Goal: Task Accomplishment & Management: Complete application form

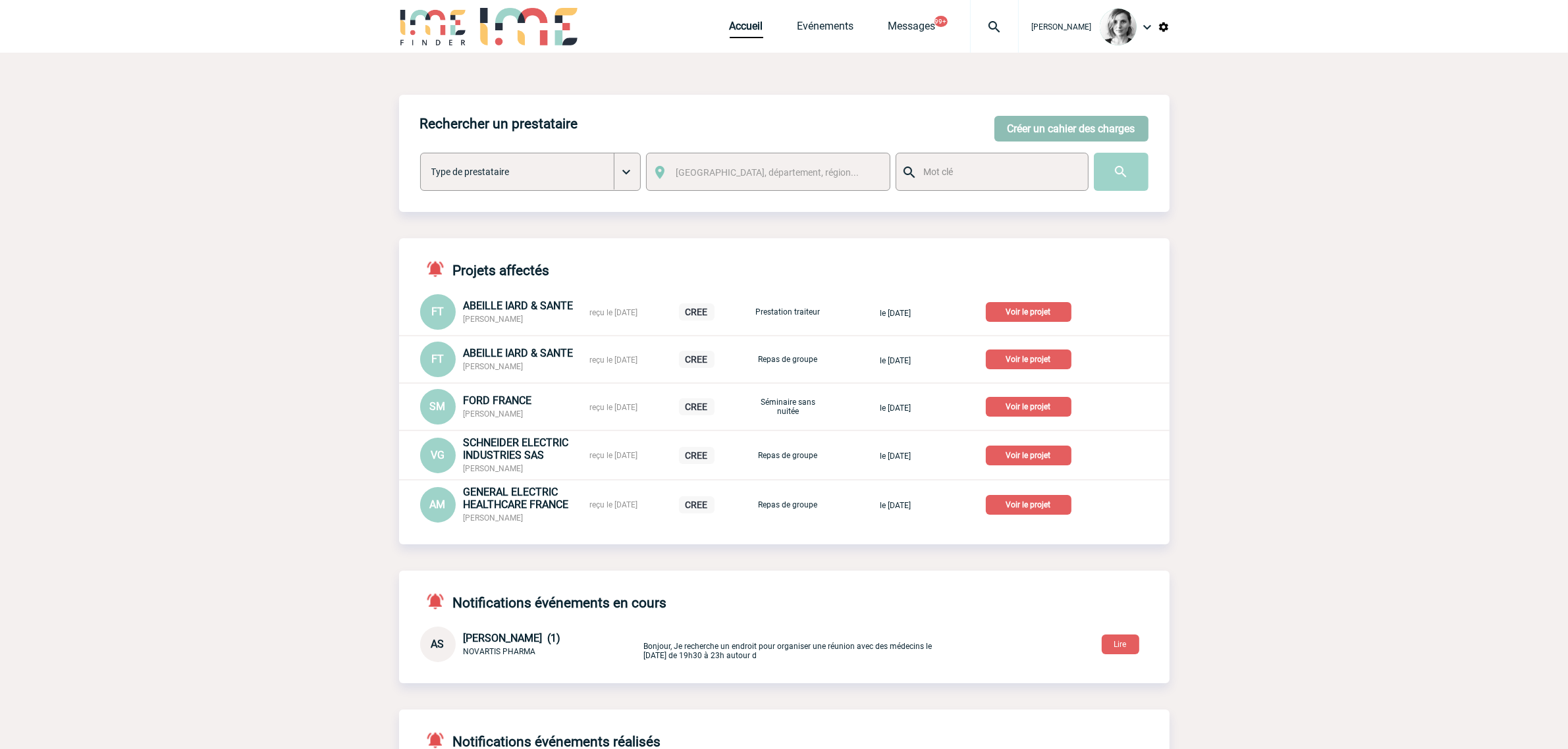
click at [1023, 117] on button "Créer un cahier des charges" at bounding box center [1071, 128] width 154 height 25
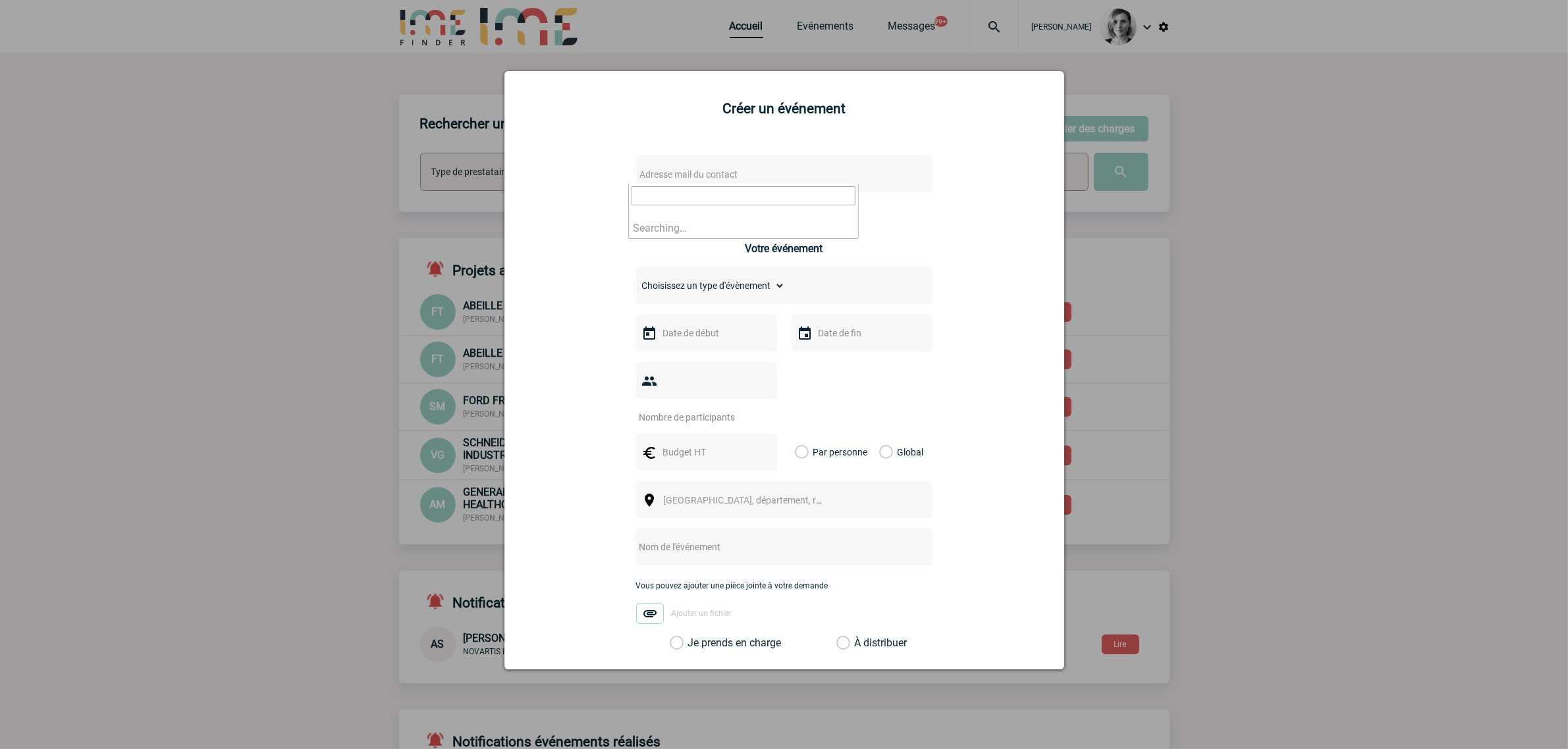
click at [713, 179] on span "Adresse mail du contact" at bounding box center [689, 174] width 98 height 10
type input "sylvie.exposito@sanofi.com"
select select "122426"
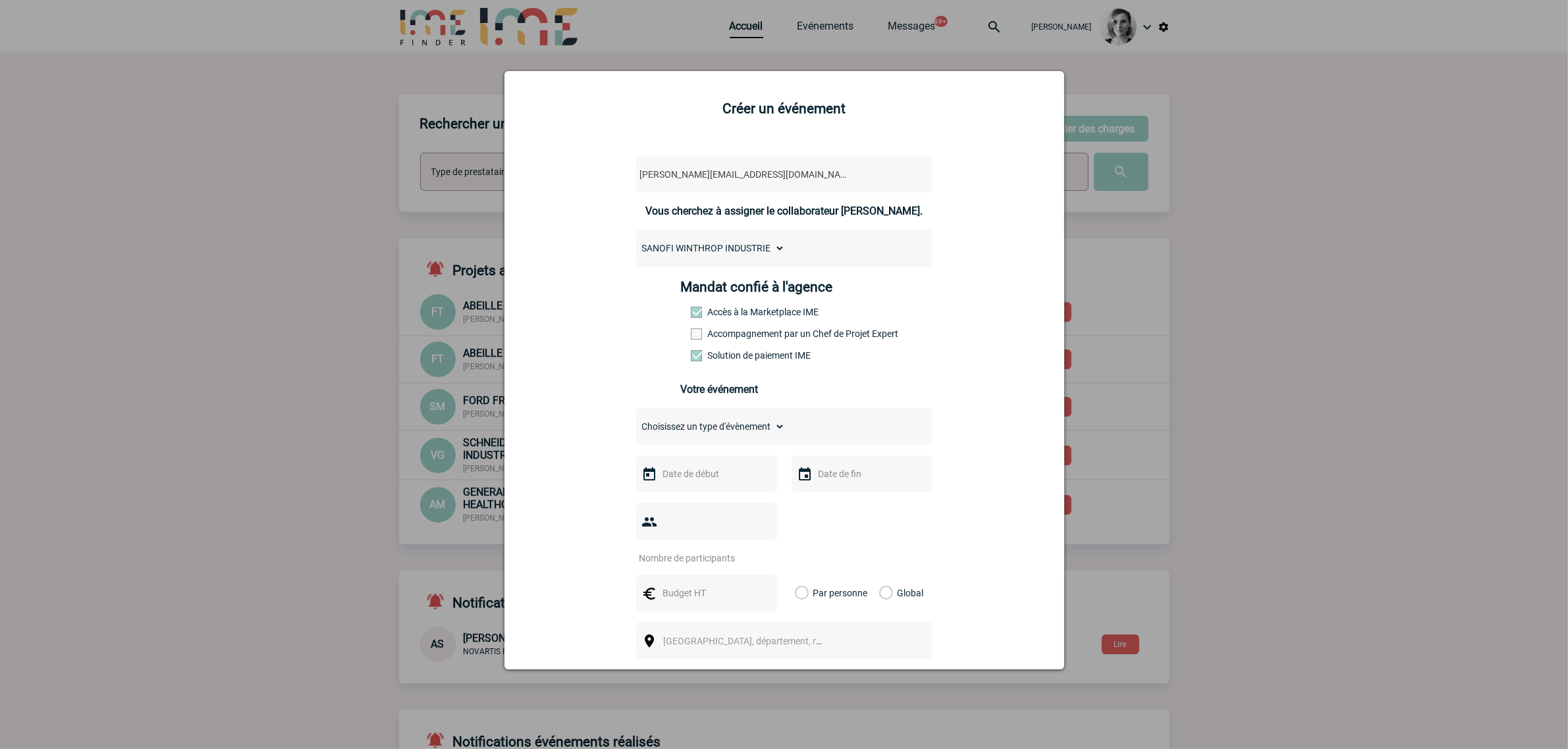
click at [712, 333] on label "Accompagnement par un Chef de Projet Expert" at bounding box center [720, 334] width 58 height 10
click at [0, 0] on input "Accompagnement par un Chef de Projet Expert" at bounding box center [0, 0] width 0 height 0
click at [668, 426] on select "Choisissez un type d'évènement Séminaire avec nuitée Séminaire sans nuitée Repa…" at bounding box center [710, 426] width 149 height 19
select select "3"
click at [636, 418] on select "Choisissez un type d'évènement Séminaire avec nuitée Séminaire sans nuitée Repa…" at bounding box center [710, 426] width 149 height 19
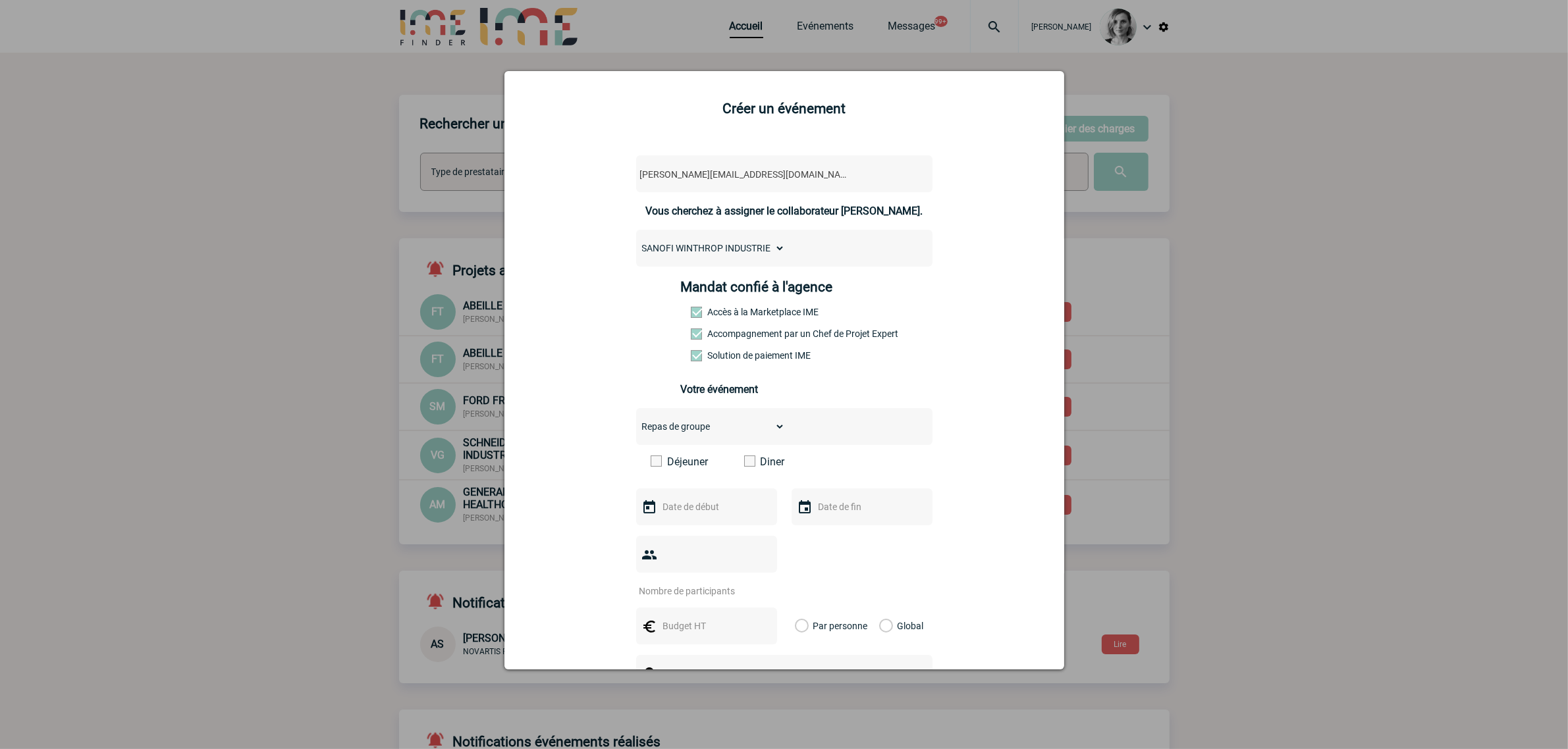
click at [744, 464] on span at bounding box center [749, 460] width 11 height 11
click at [0, 0] on input "Diner" at bounding box center [0, 0] width 0 height 0
click at [696, 501] on input "text" at bounding box center [705, 507] width 91 height 17
click at [824, 536] on link "Suivant" at bounding box center [825, 531] width 20 height 20
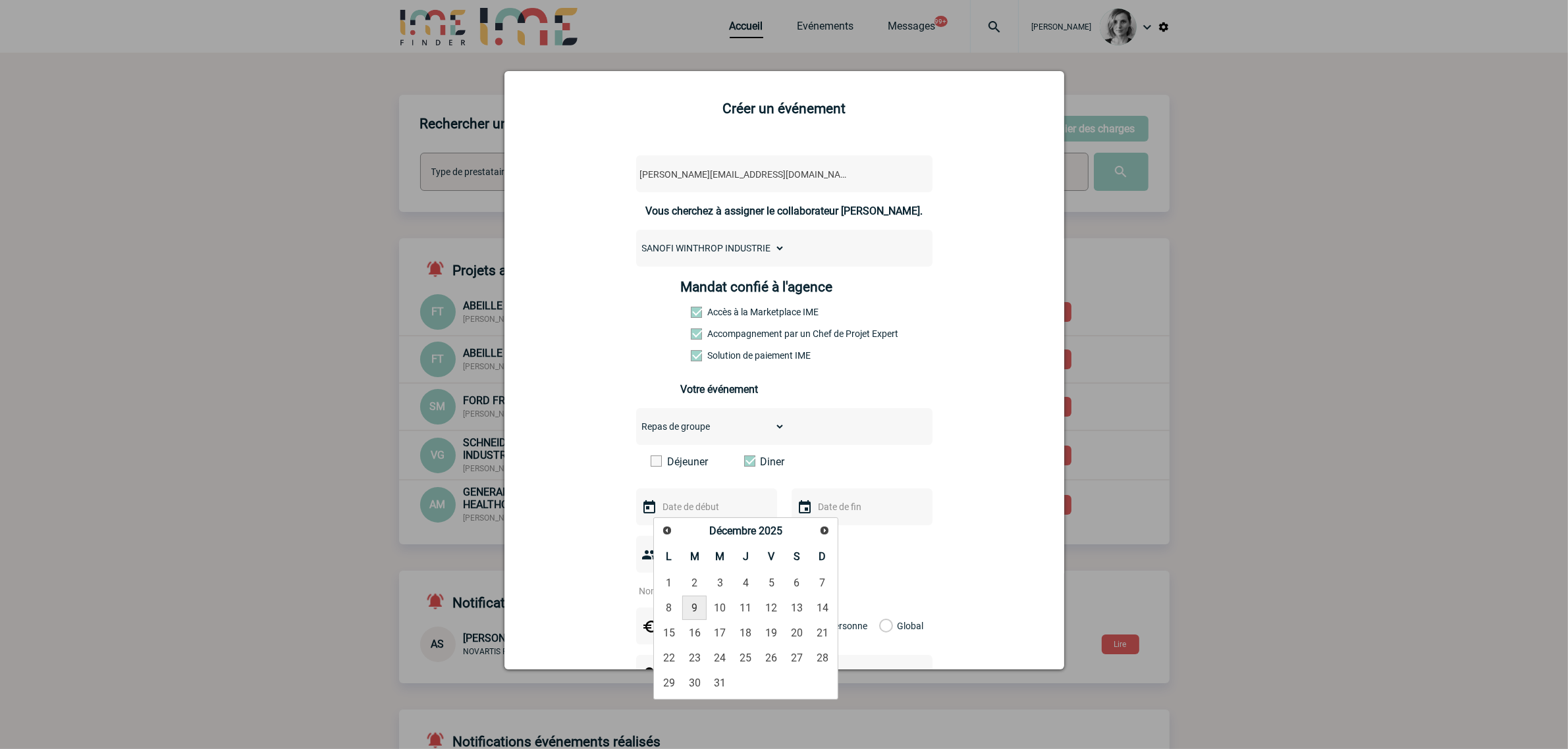
click at [703, 604] on link "9" at bounding box center [694, 608] width 24 height 24
type input "09-12-2025"
click at [841, 507] on input "text" at bounding box center [861, 507] width 91 height 17
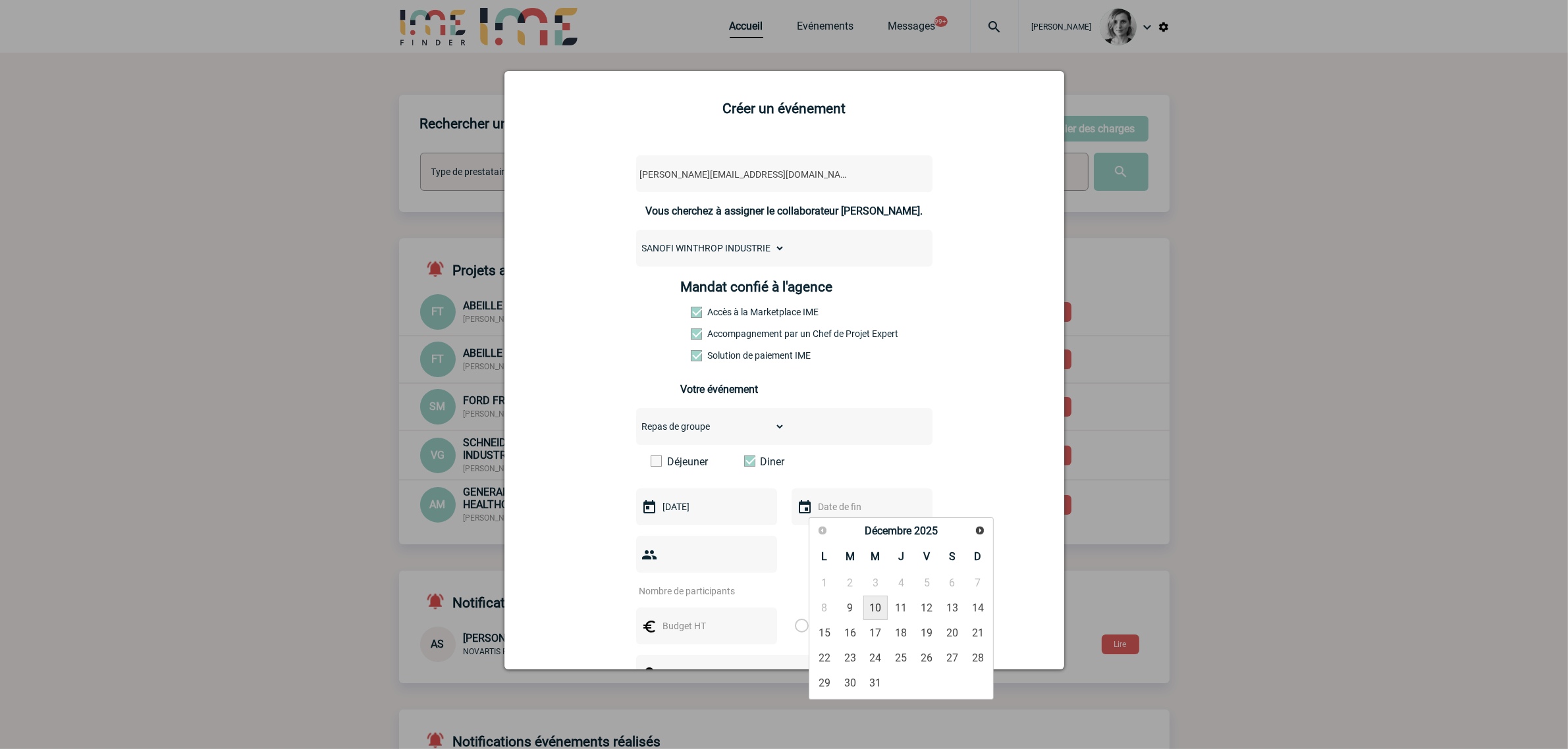
click at [881, 603] on link "10" at bounding box center [875, 608] width 24 height 24
type input "10-12-2025"
click at [694, 551] on div at bounding box center [706, 555] width 141 height 37
click at [680, 573] on div at bounding box center [706, 555] width 141 height 37
click at [680, 590] on input "number" at bounding box center [698, 591] width 124 height 17
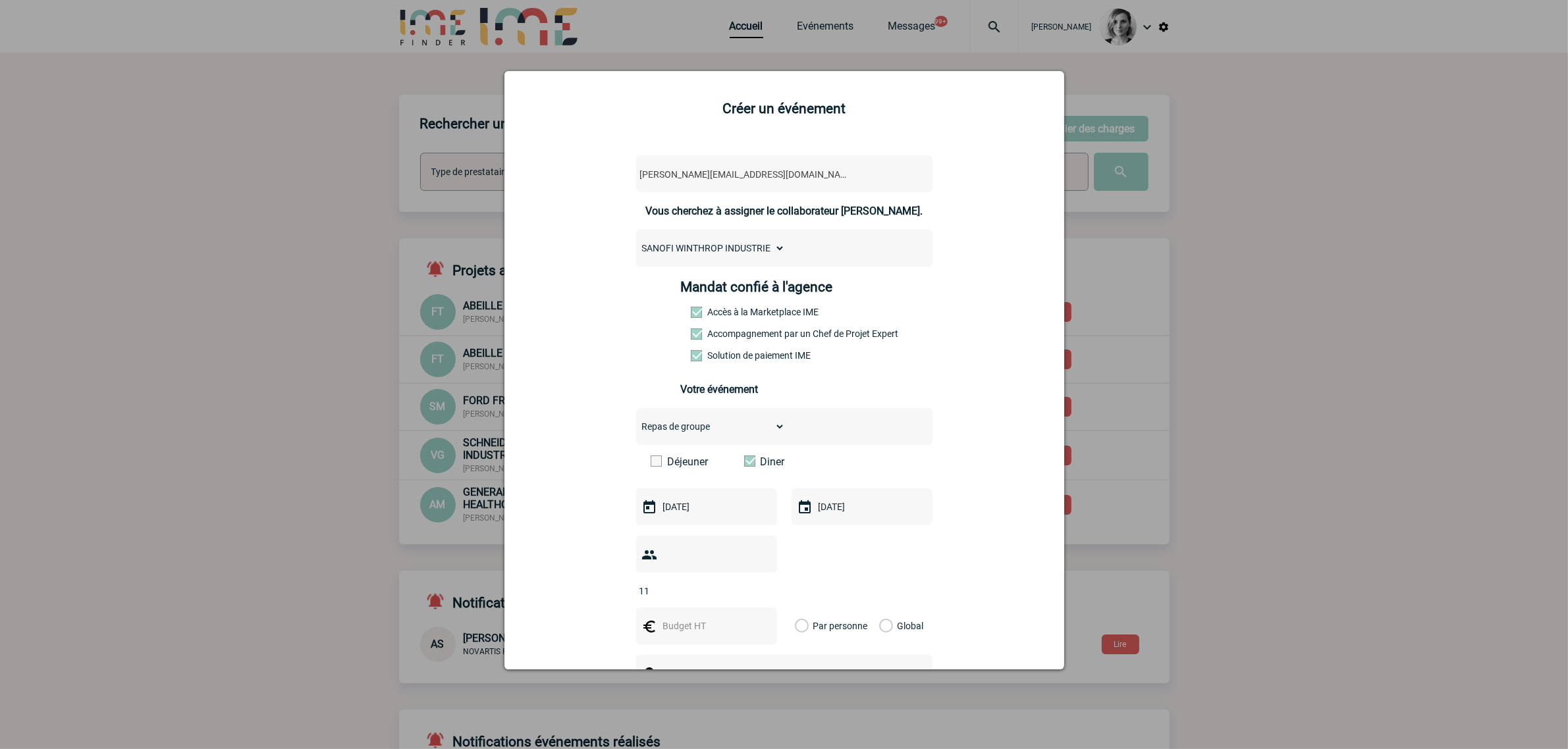
type input "11"
click at [682, 630] on input "text" at bounding box center [705, 626] width 91 height 17
type input "1100"
click at [913, 632] on div "Par personne Global" at bounding box center [862, 627] width 141 height 37
click at [888, 627] on label "Global" at bounding box center [884, 627] width 8 height 37
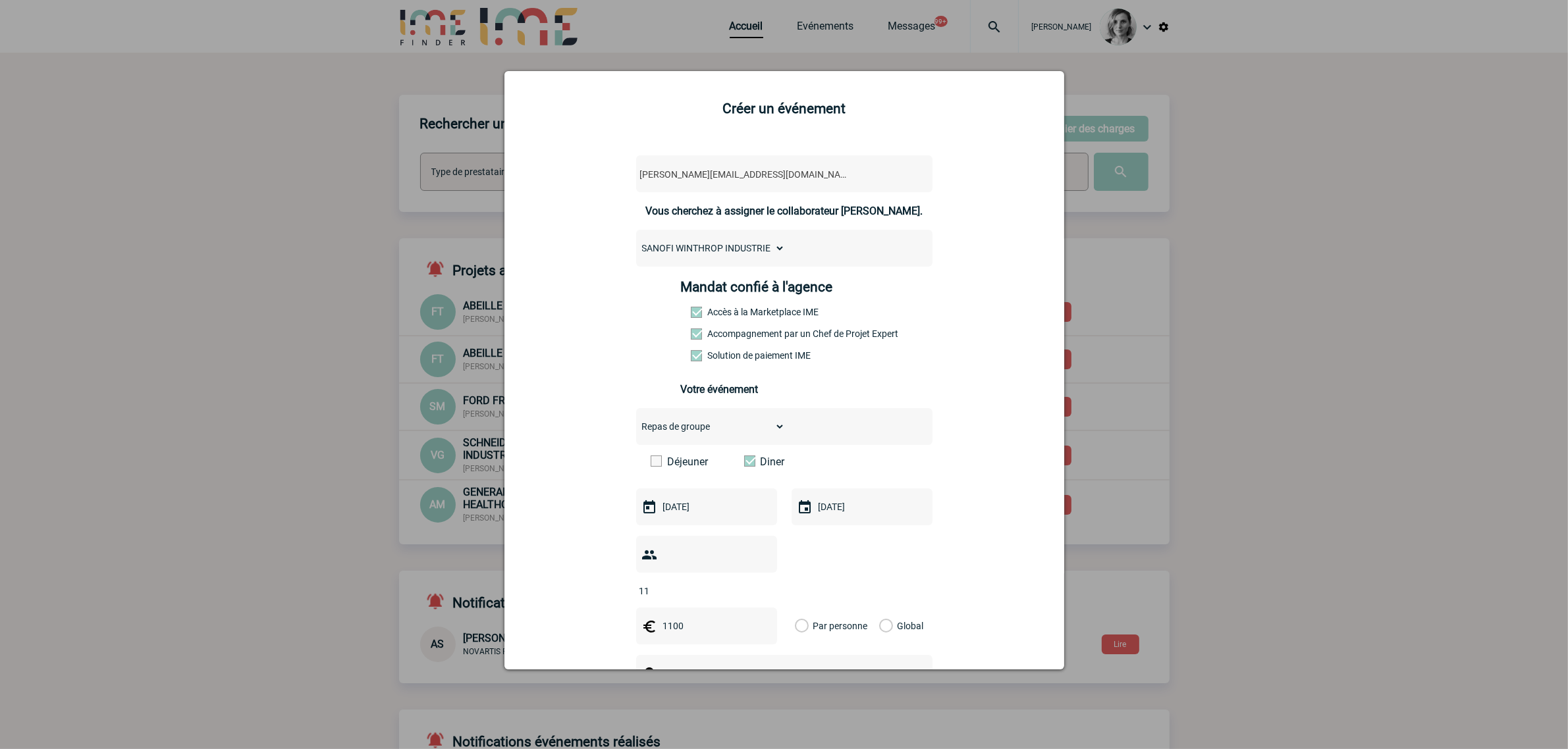
click at [0, 0] on input "Global" at bounding box center [0, 0] width 0 height 0
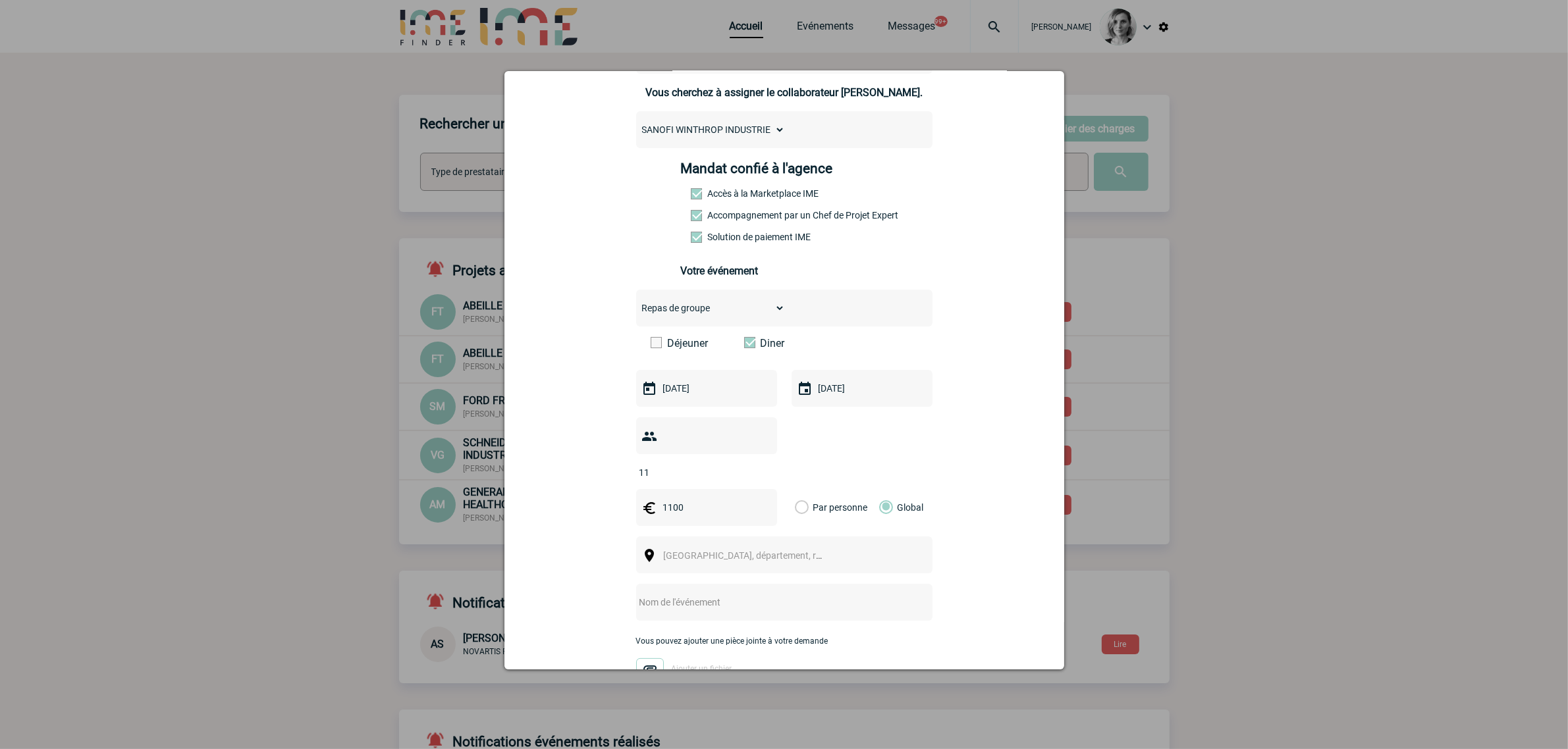
scroll to position [247, 0]
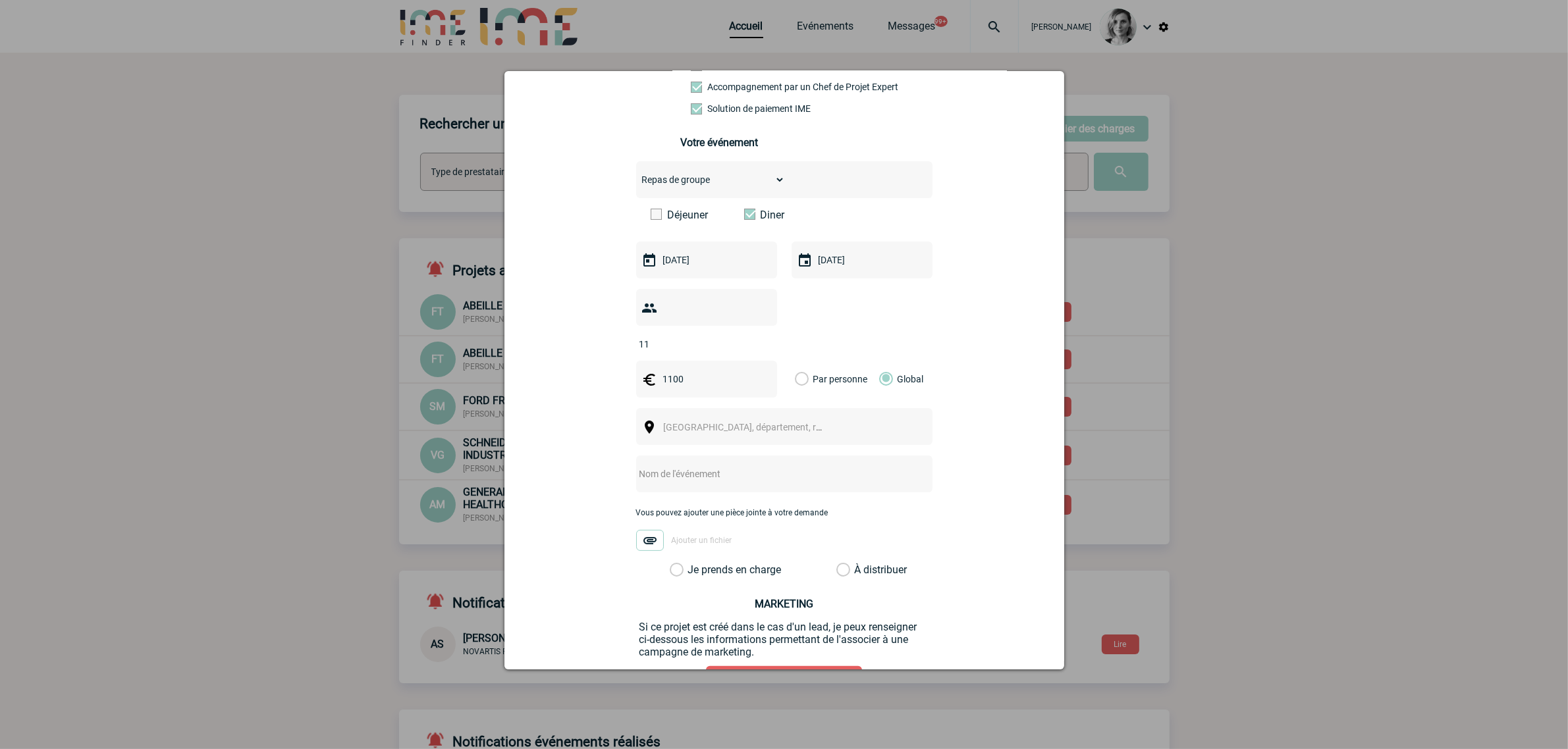
click at [665, 431] on span "Ville, département, région..." at bounding box center [755, 427] width 183 height 10
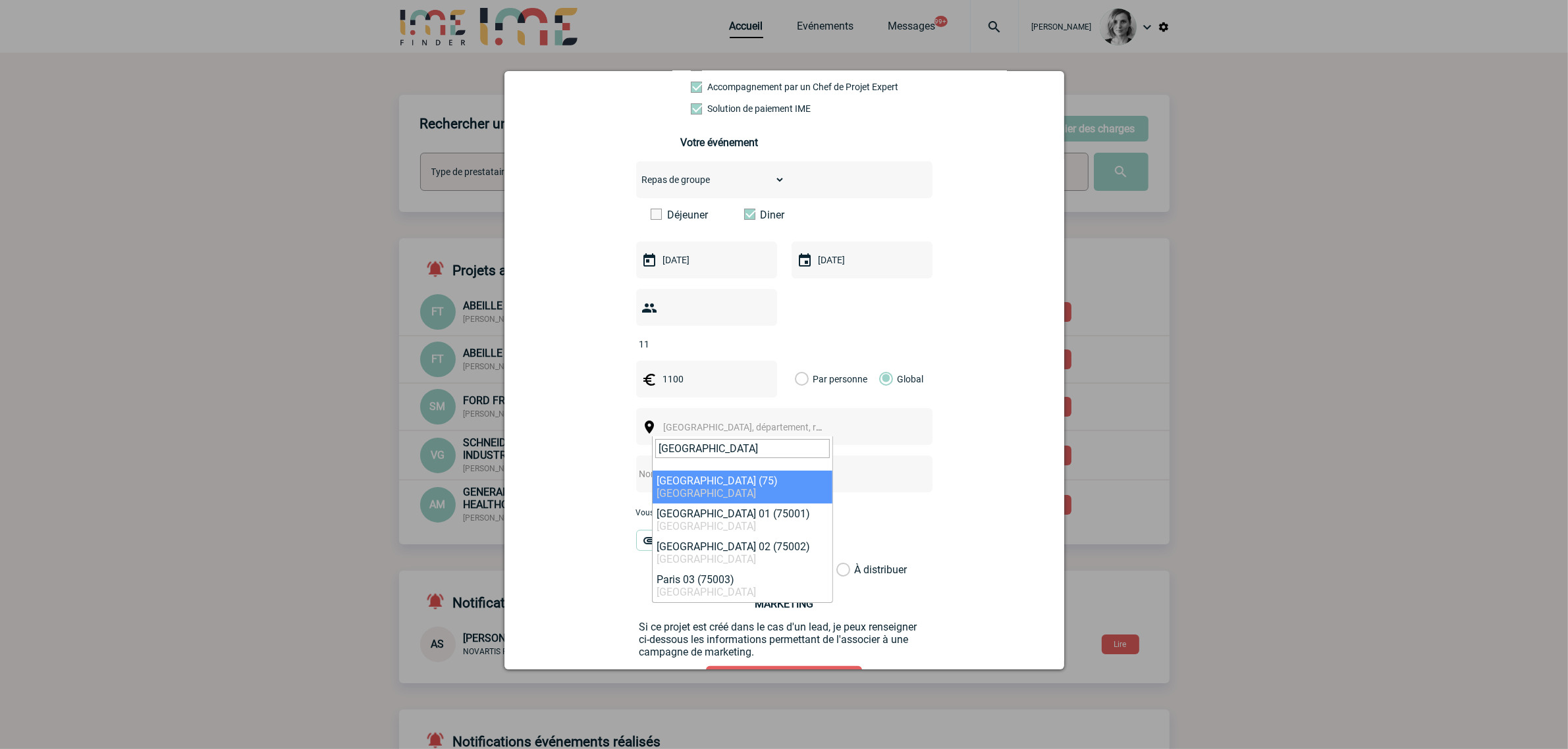
type input "paris"
select select "3"
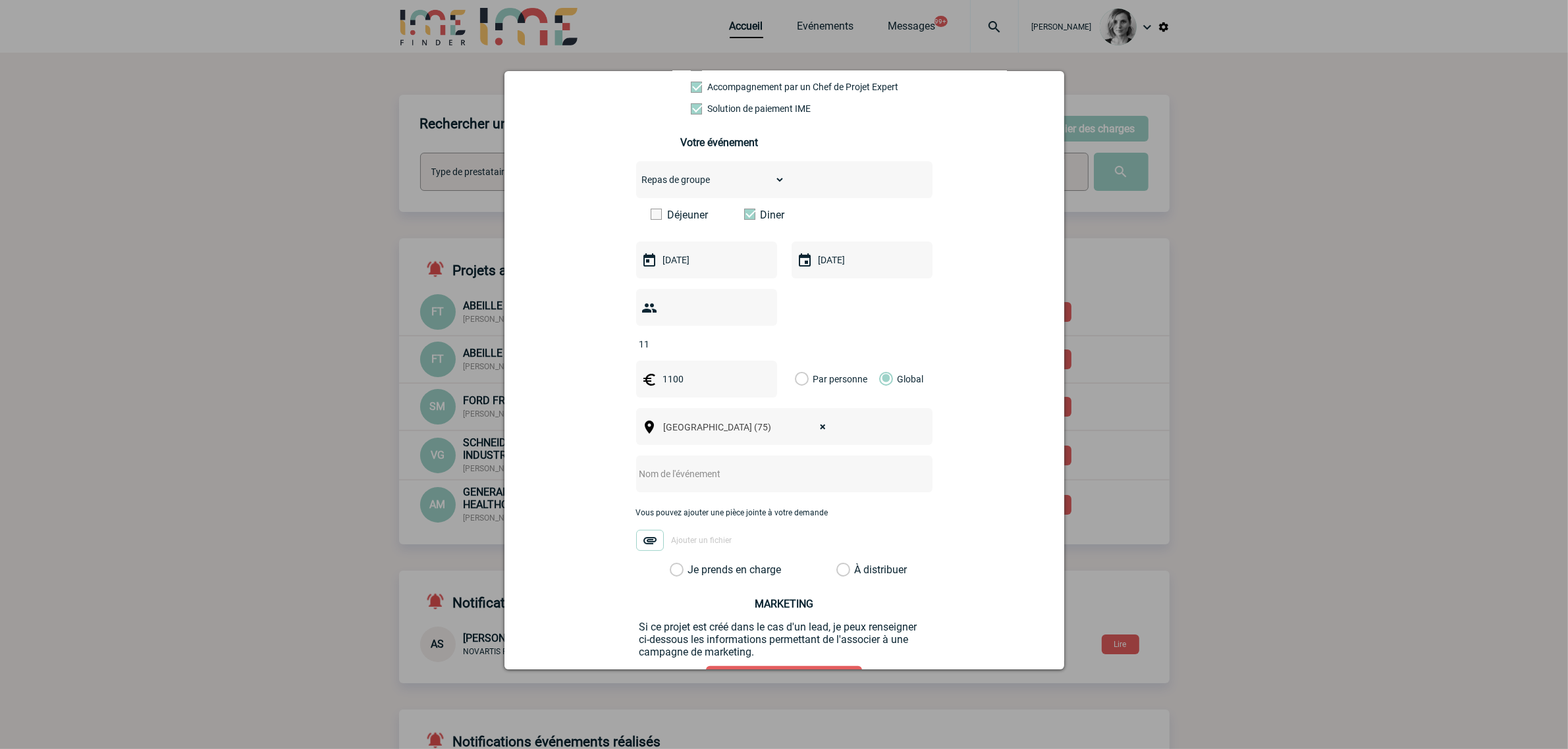
click at [665, 476] on input "text" at bounding box center [767, 474] width 262 height 17
type input "Dîner et team building"
click at [692, 568] on label "Je prends en charge" at bounding box center [681, 570] width 23 height 14
click at [0, 0] on input "Je prends en charge" at bounding box center [0, 0] width 0 height 0
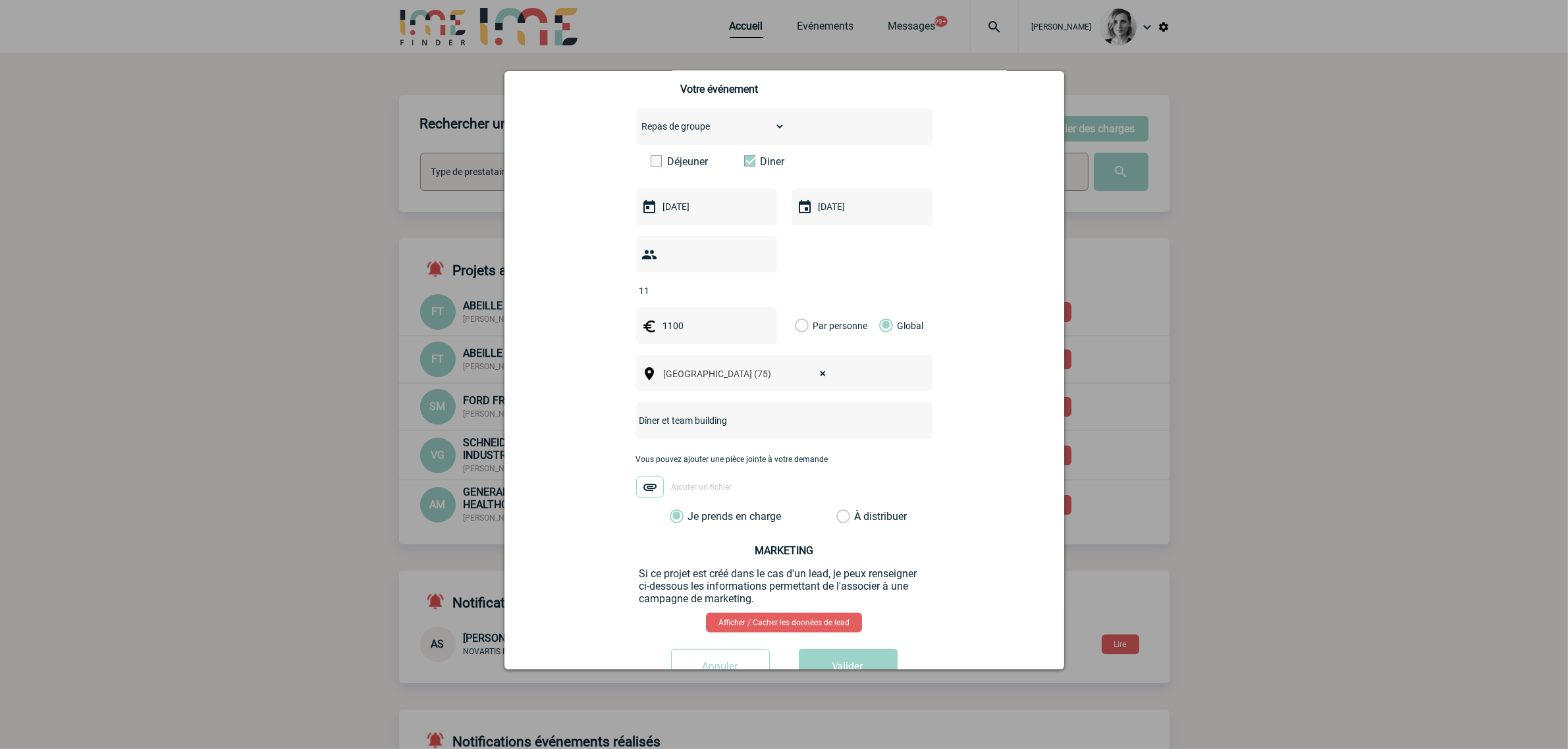
scroll to position [329, 0]
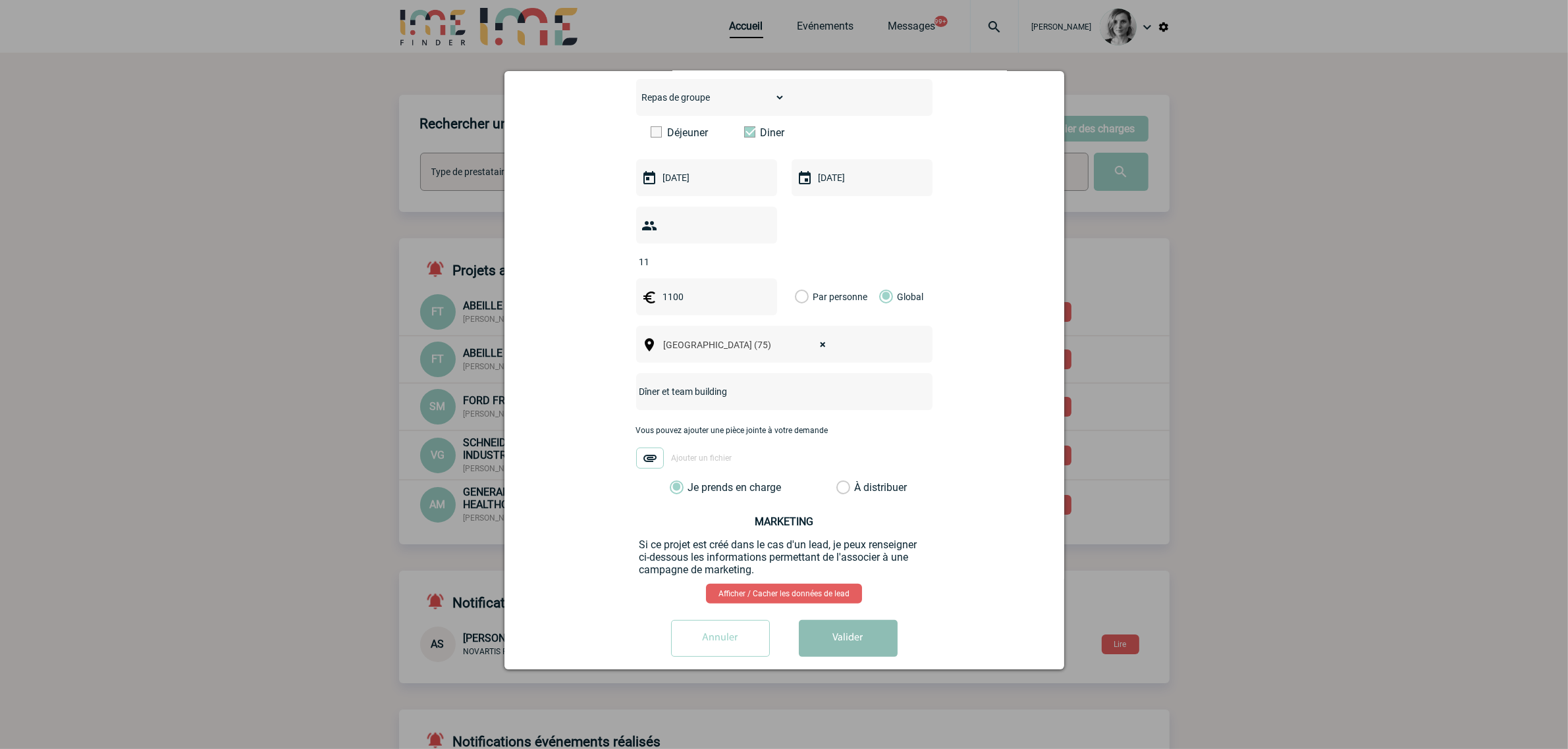
click at [828, 630] on button "Valider" at bounding box center [848, 638] width 99 height 37
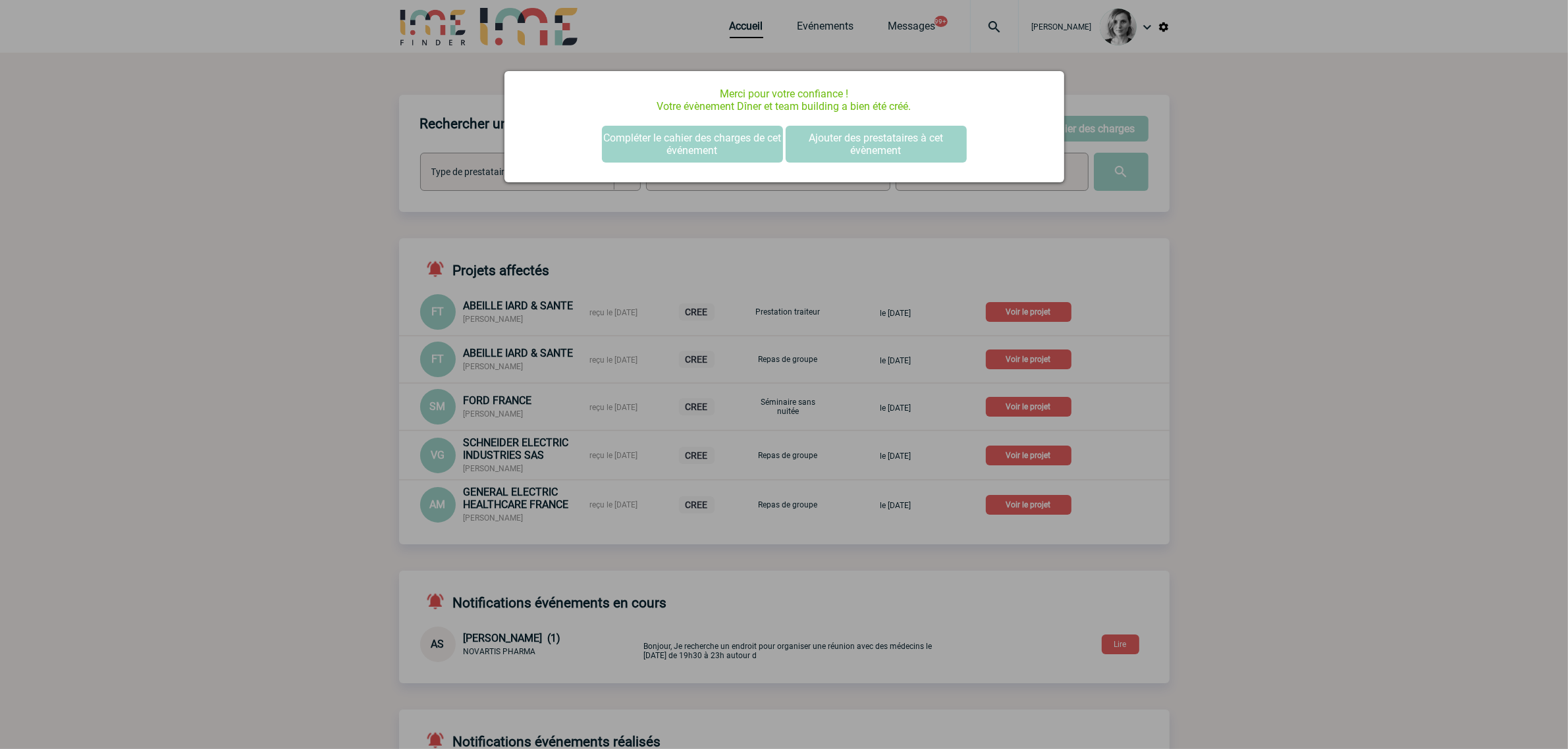
scroll to position [0, 0]
click at [659, 128] on button "Compléter le cahier des charges de cet événement" at bounding box center [693, 144] width 181 height 37
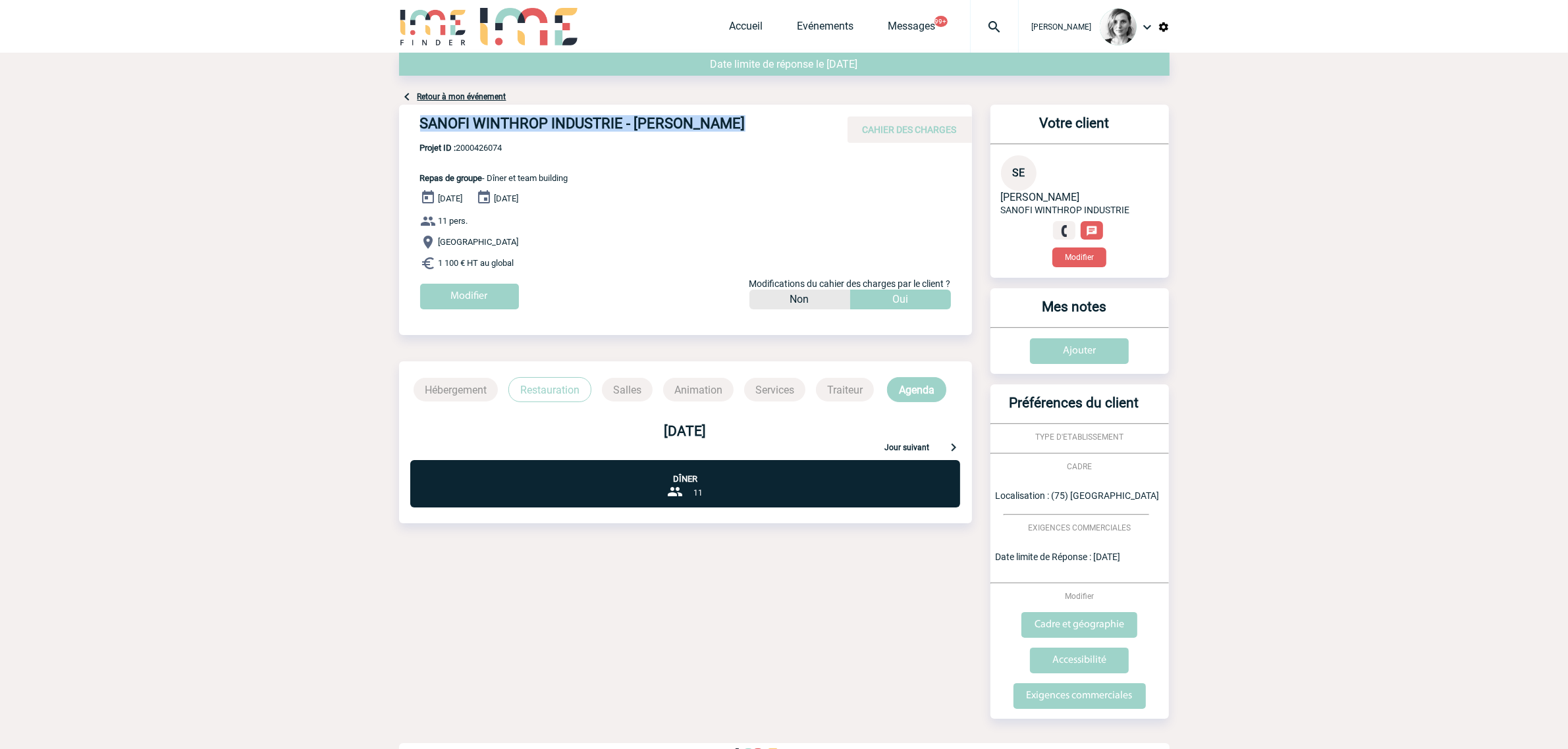
drag, startPoint x: 420, startPoint y: 117, endPoint x: 853, endPoint y: 116, distance: 433.0
click at [853, 116] on div "SANOFI WINTHROP INDUSTRIE - Sylvie EXPOSITO CAHIER DES CHARGES" at bounding box center [685, 123] width 573 height 38
copy div "SANOFI WINTHROP INDUSTRIE - Sylvie EXPOSITO"
click at [472, 151] on span "Projet ID : 2000426074" at bounding box center [493, 148] width 148 height 10
click at [473, 150] on span "Projet ID : 2000426074" at bounding box center [493, 148] width 148 height 10
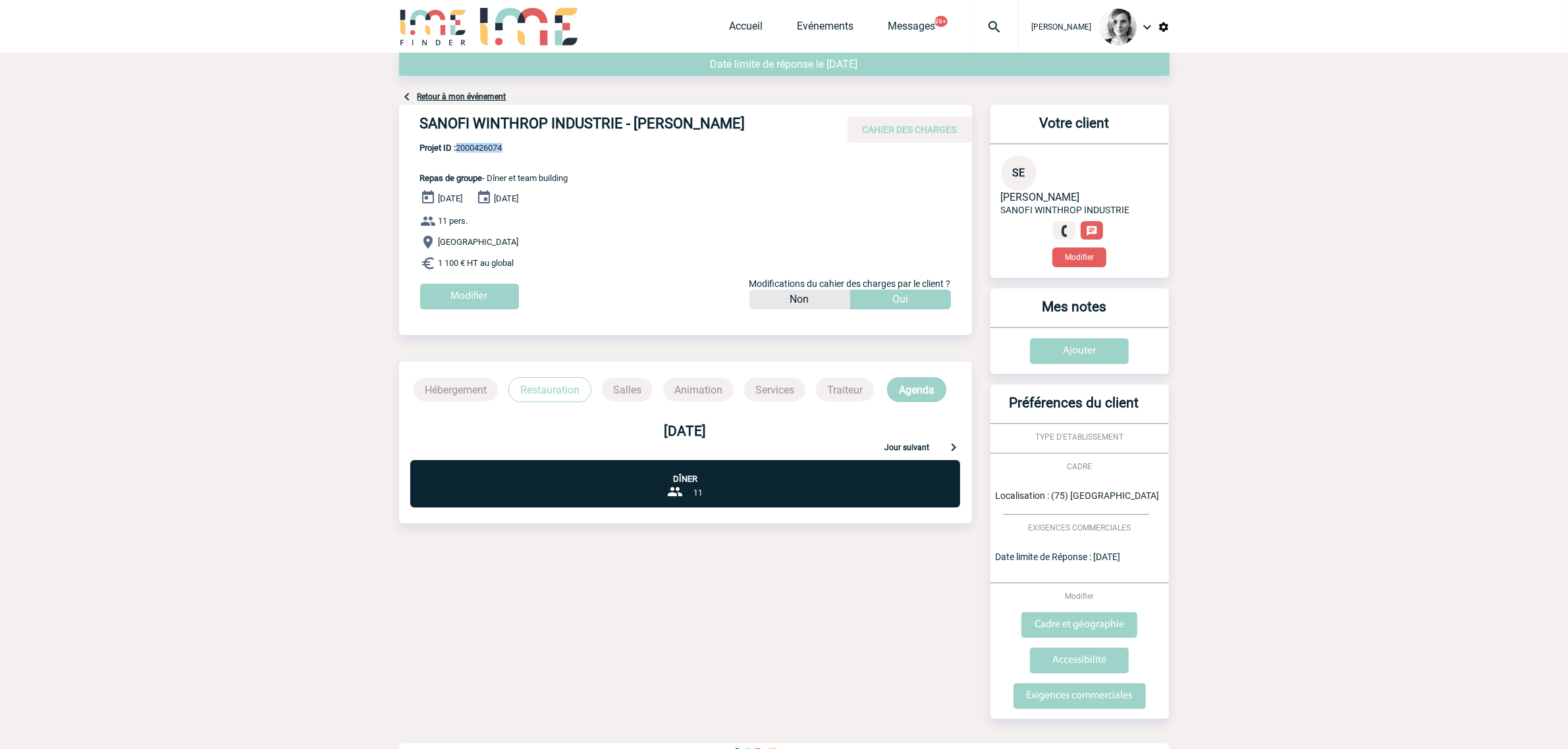
copy span "2000426074"
click at [1012, 33] on img at bounding box center [994, 27] width 47 height 16
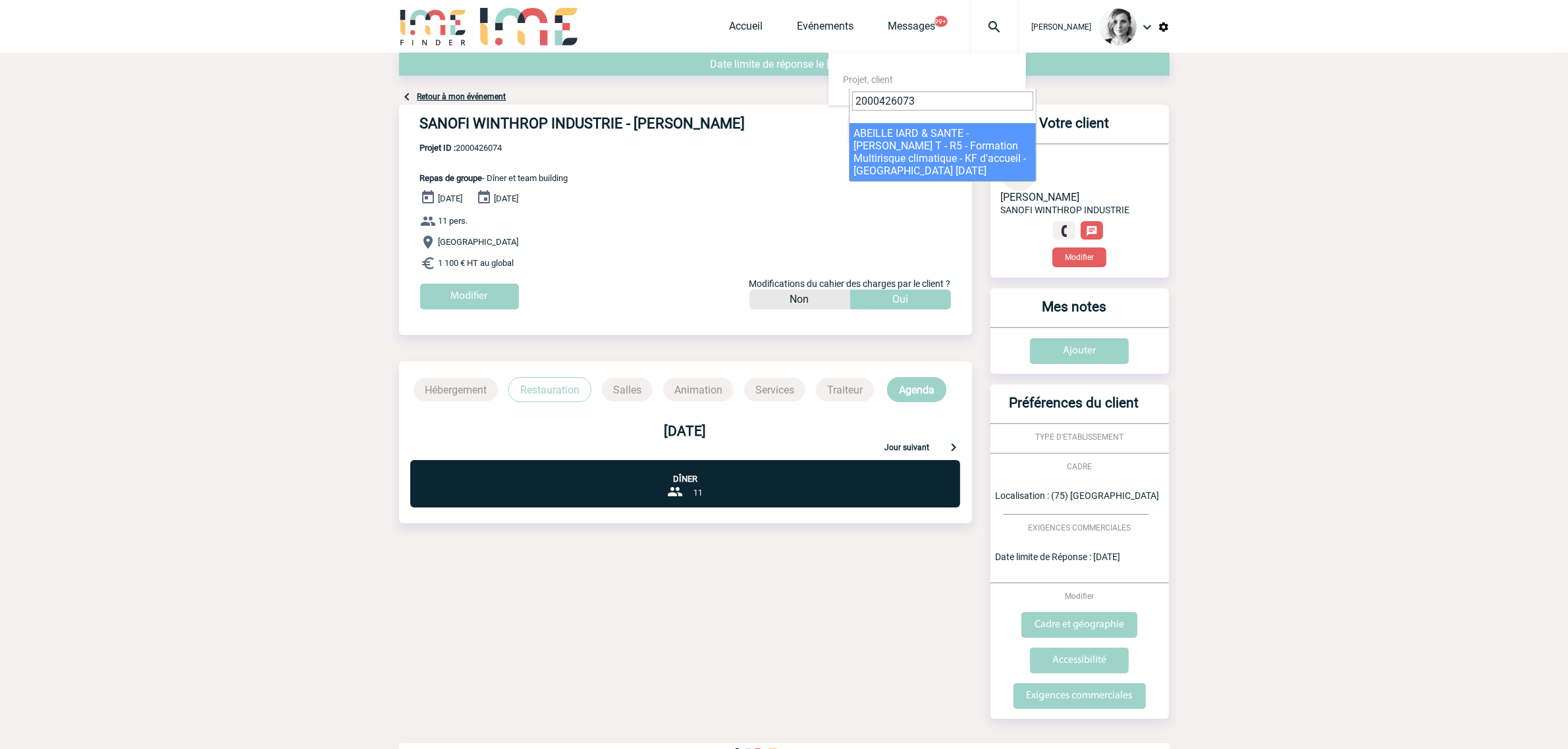
type input "2000426073"
select select "25574"
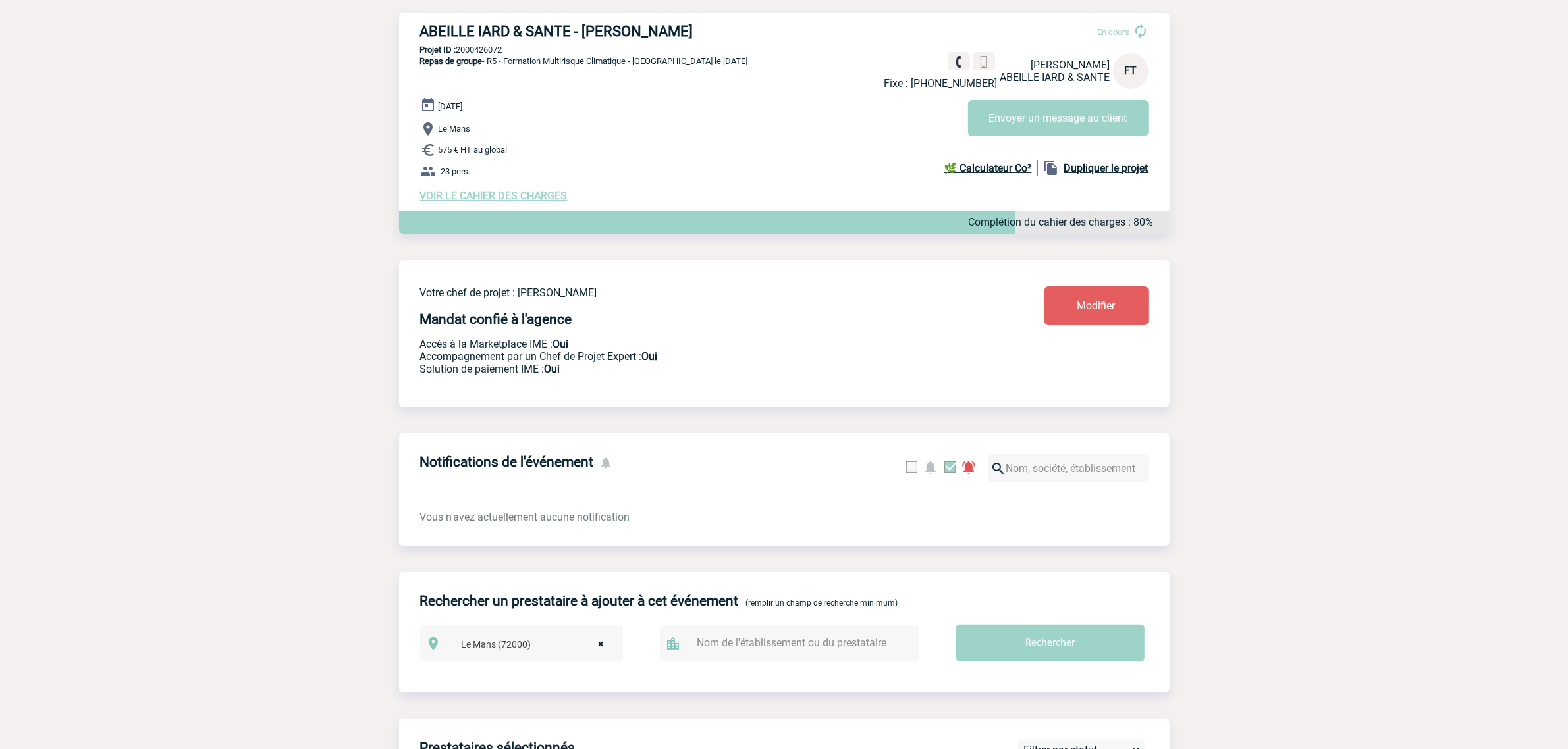
scroll to position [82, 0]
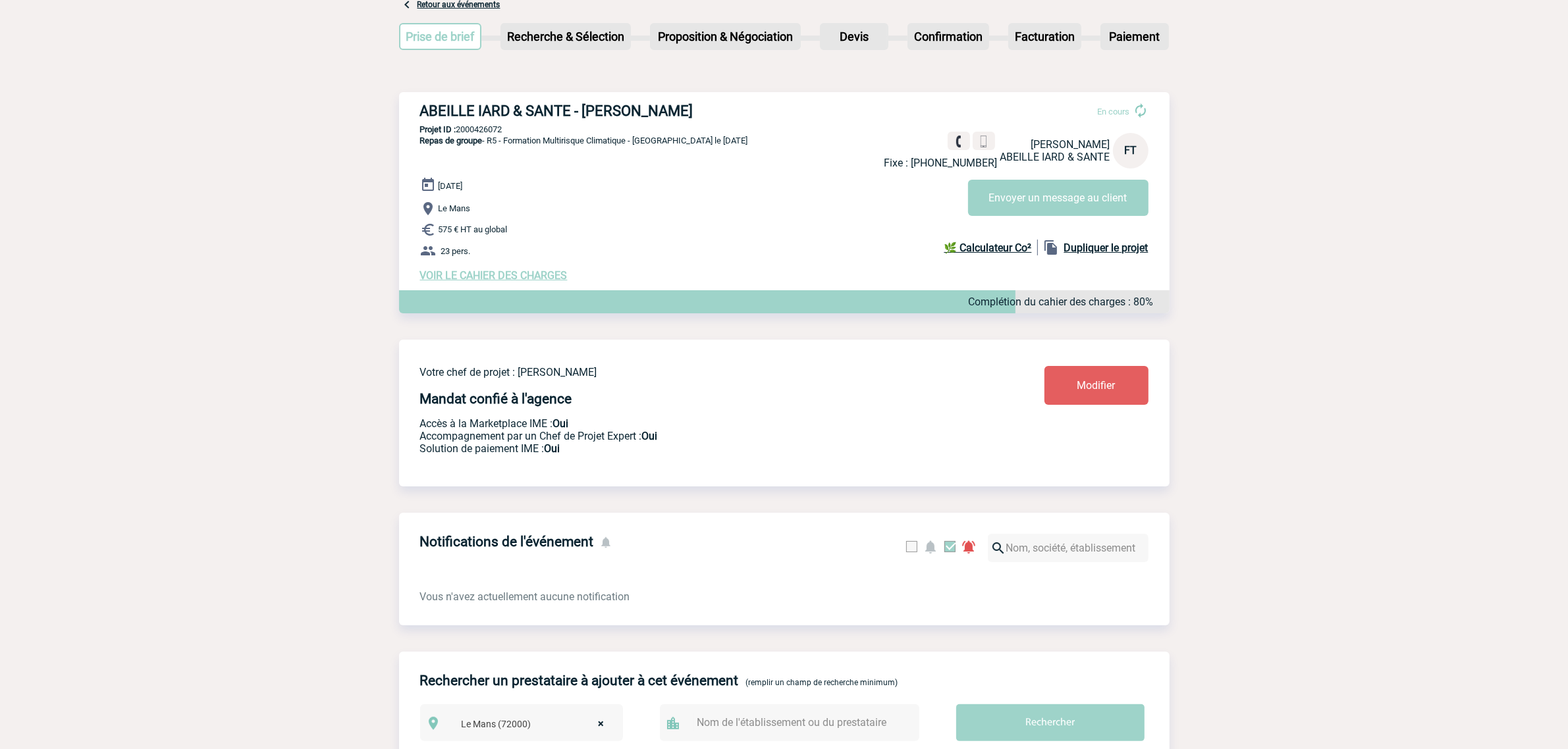
click at [515, 274] on span "VOIR LE CAHIER DES CHARGES" at bounding box center [493, 275] width 148 height 13
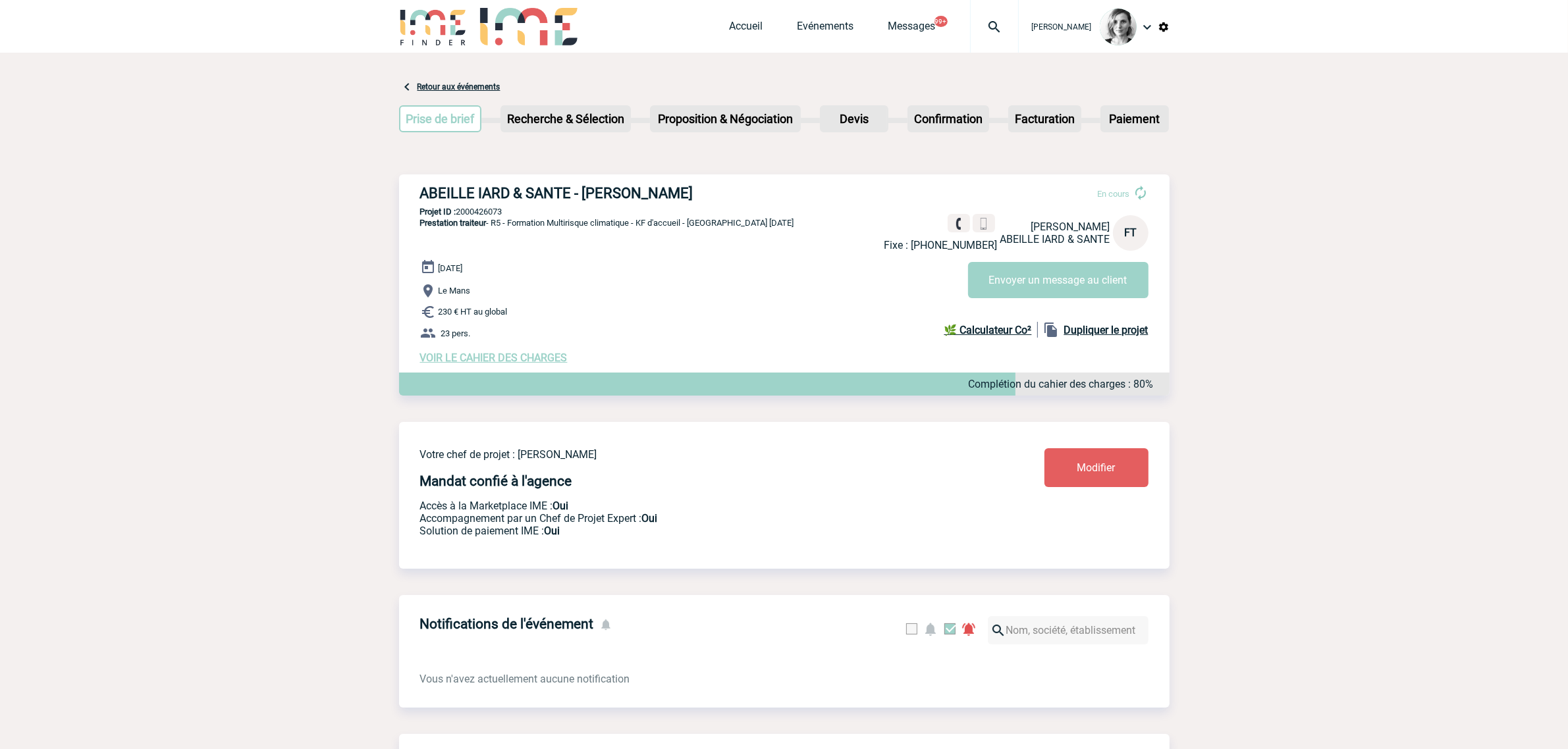
click at [429, 364] on span "VOIR LE CAHIER DES CHARGES" at bounding box center [493, 357] width 148 height 13
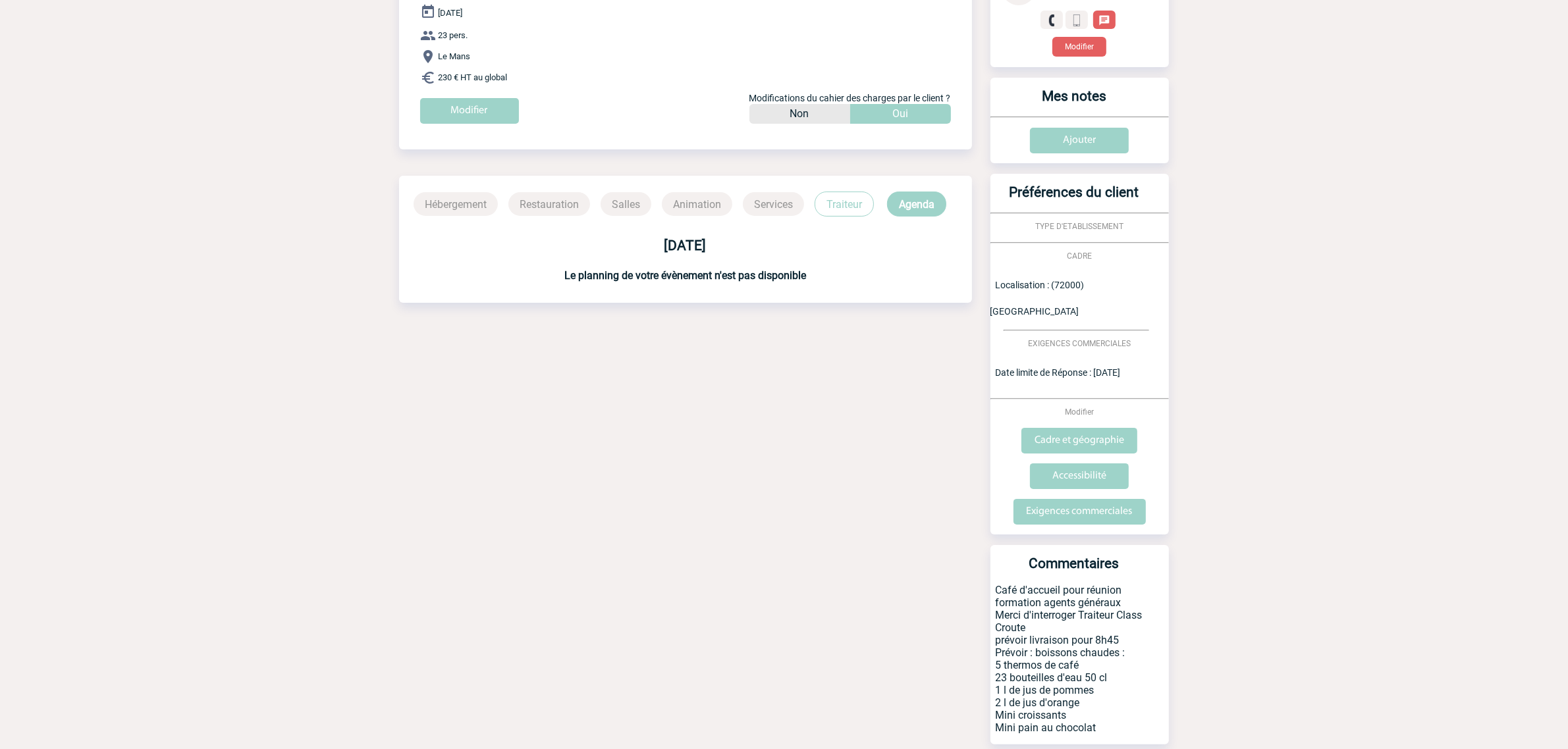
scroll to position [215, 0]
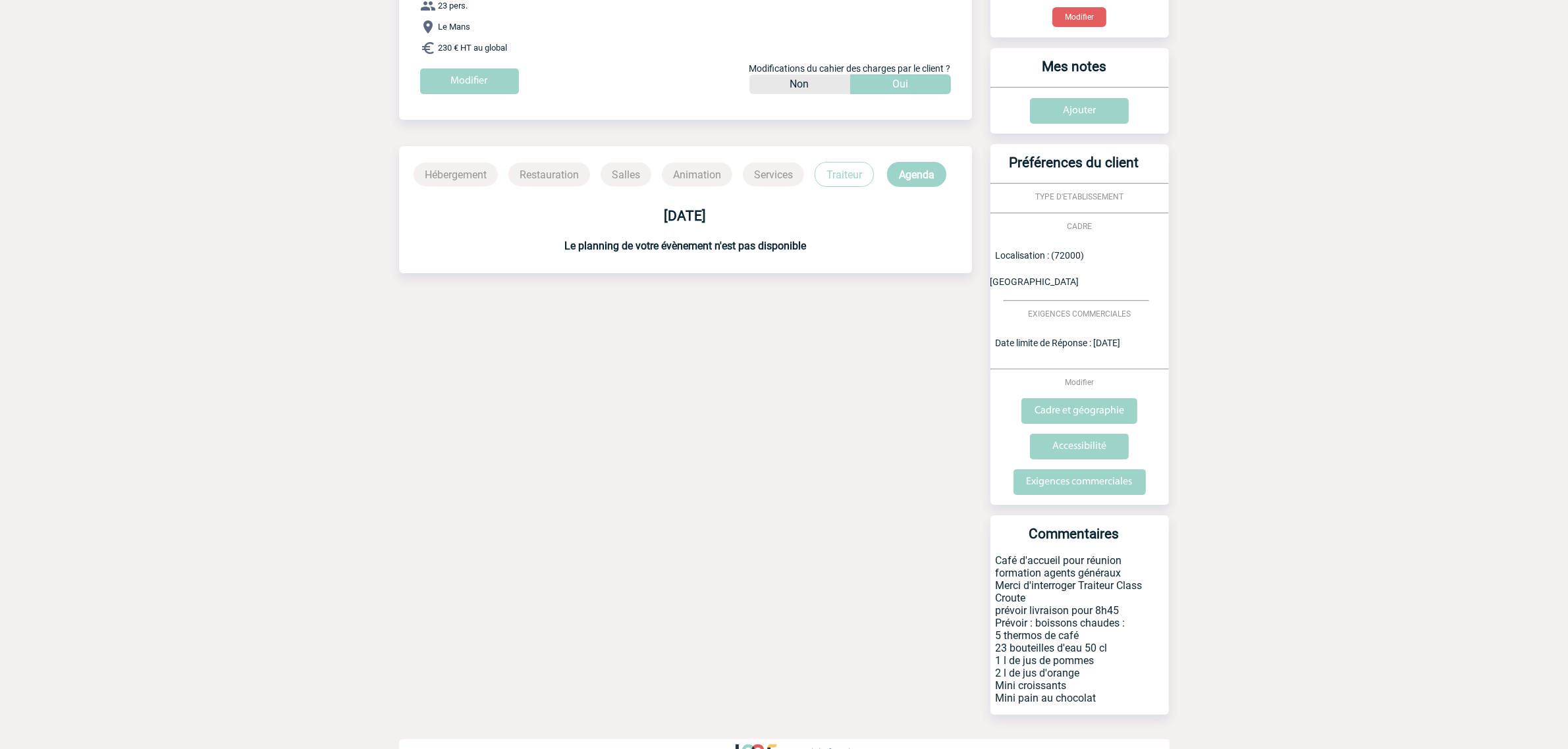
drag, startPoint x: 991, startPoint y: 534, endPoint x: 1113, endPoint y: 666, distance: 179.7
click at [1113, 666] on p "Café d'accueil pour réunion formation agents généraux Merci d'interroger Traite…" at bounding box center [1080, 634] width 178 height 160
copy p "Café d'accueil pour réunion formation agents généraux Merci d'interroger Traite…"
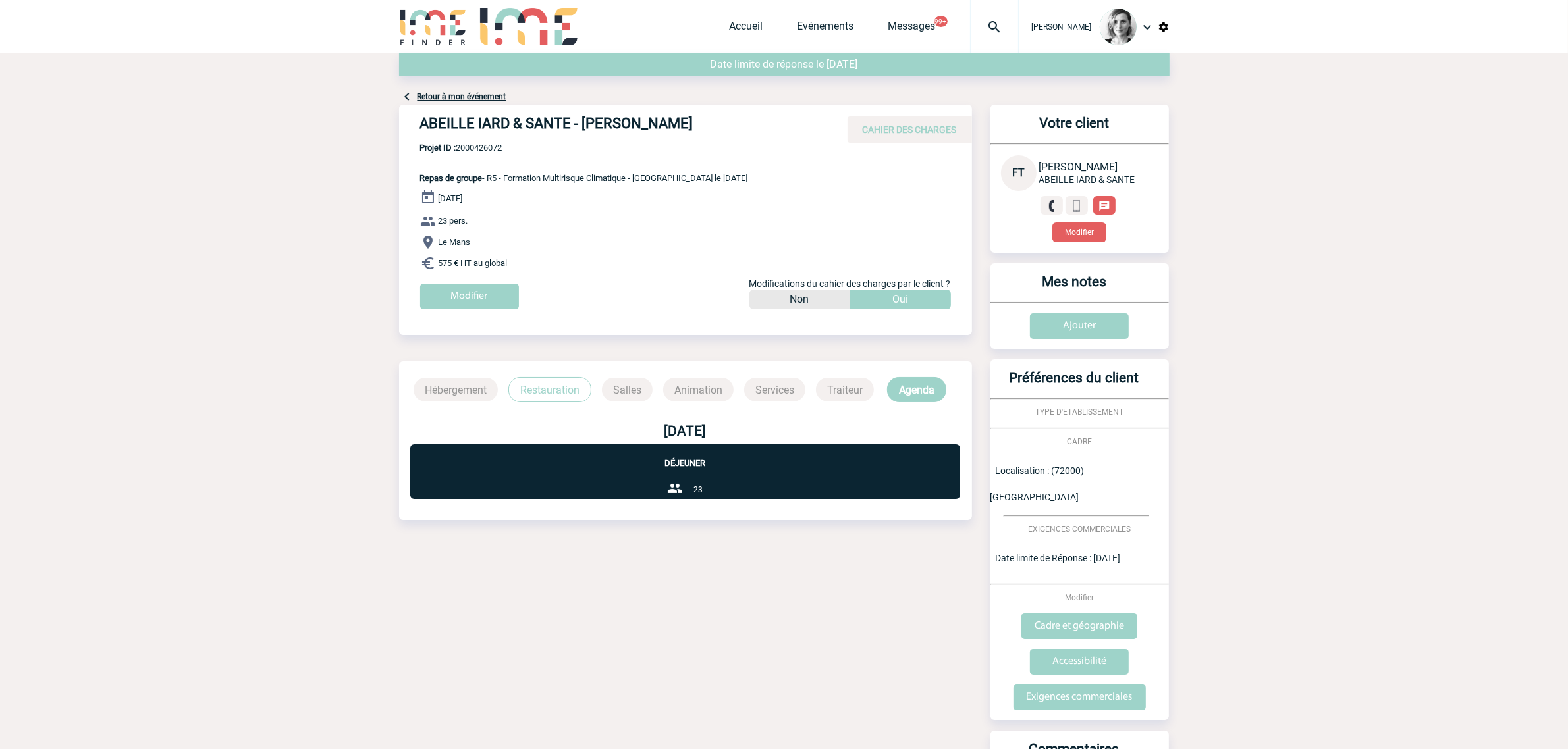
scroll to position [166, 0]
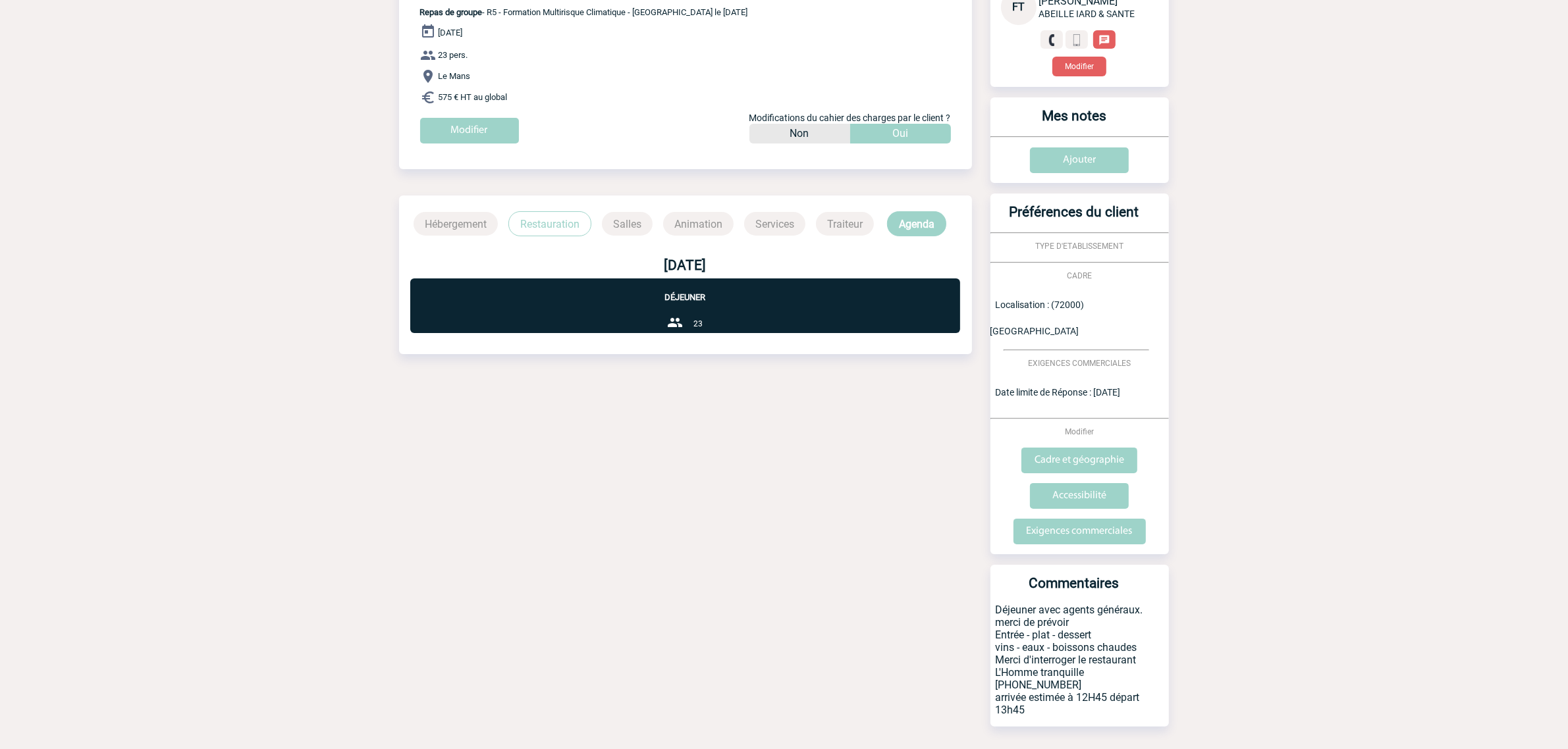
drag, startPoint x: 983, startPoint y: 572, endPoint x: 1092, endPoint y: 667, distance: 144.6
click at [1092, 667] on div "Votre client FT Frédérique TOURNEUR ABEILLE IARD & SANTE Modifier Mes notes Ajo…" at bounding box center [1072, 338] width 195 height 799
copy div "Commentaires Déjeuner avec agents généraux. merci de prévoir Entrée - plat - de…"
drag, startPoint x: 1116, startPoint y: 637, endPoint x: 1094, endPoint y: 633, distance: 22.4
click at [1116, 637] on p "Déjeuner avec agents généraux. merci de prévoir Entrée - plat - dessert vins - …" at bounding box center [1080, 665] width 178 height 123
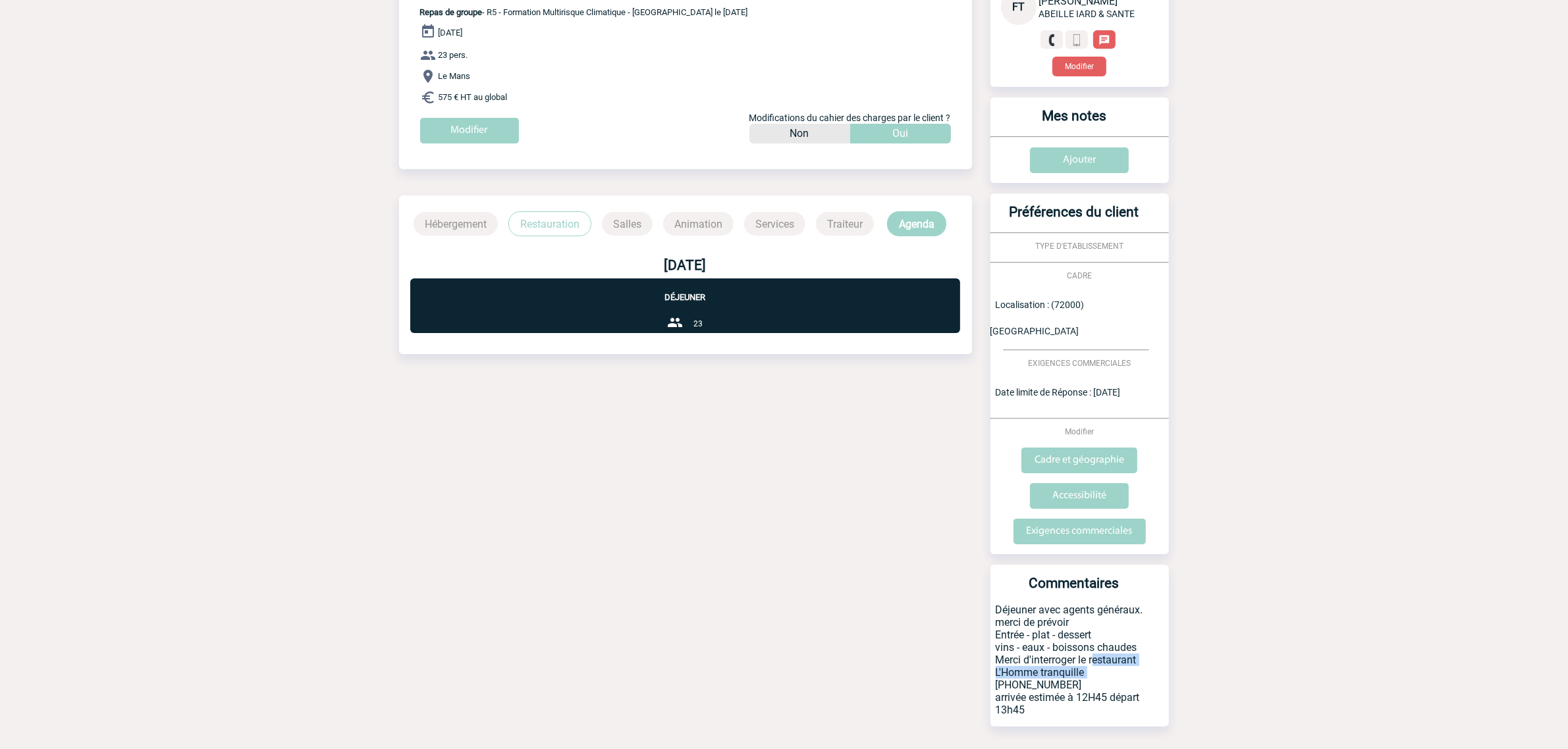
drag, startPoint x: 1092, startPoint y: 632, endPoint x: 1084, endPoint y: 643, distance: 13.6
click at [1084, 643] on p "Déjeuner avec agents généraux. merci de prévoir Entrée - plat - dessert vins - …" at bounding box center [1080, 665] width 178 height 123
copy p "restaurant L'Homme tranquille"
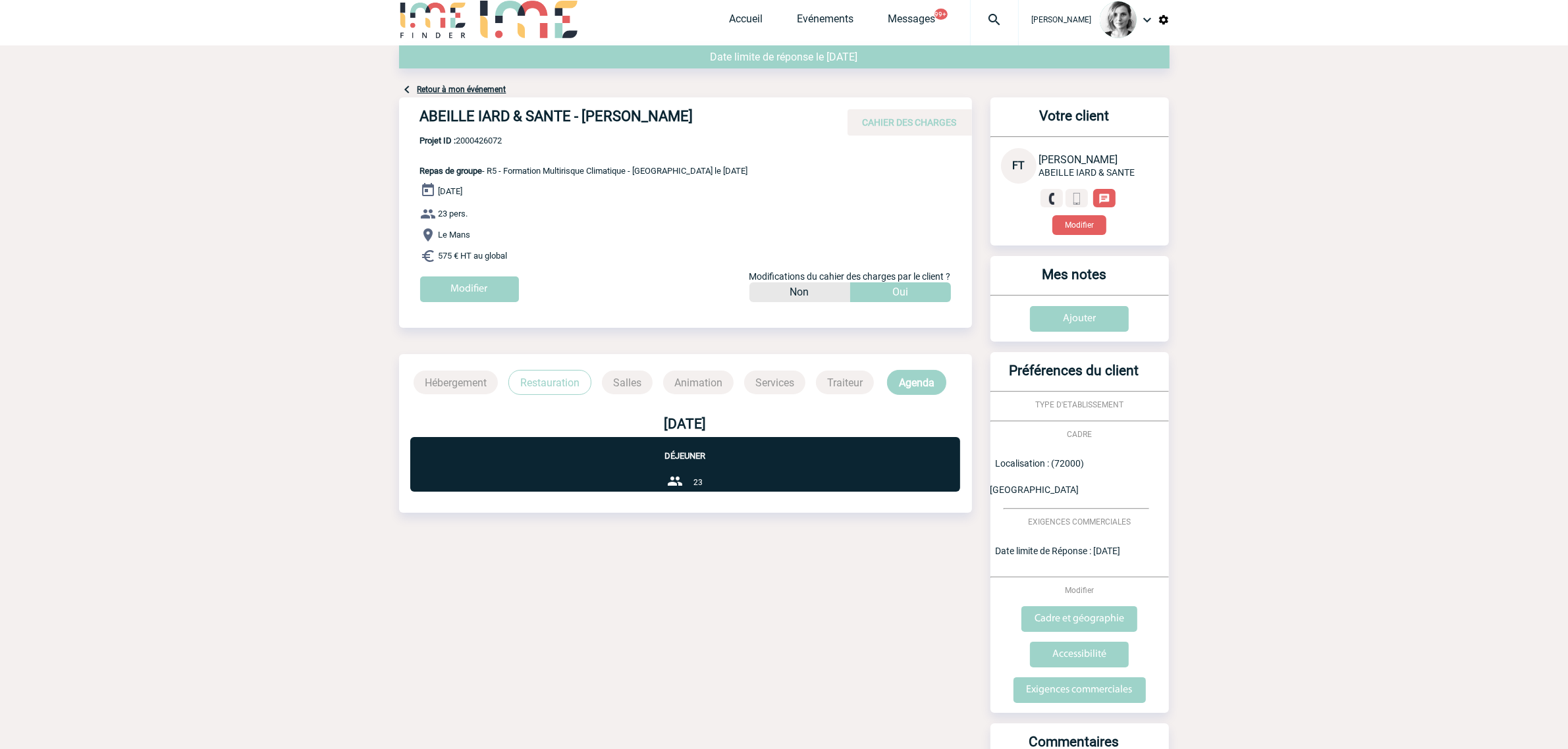
scroll to position [0, 0]
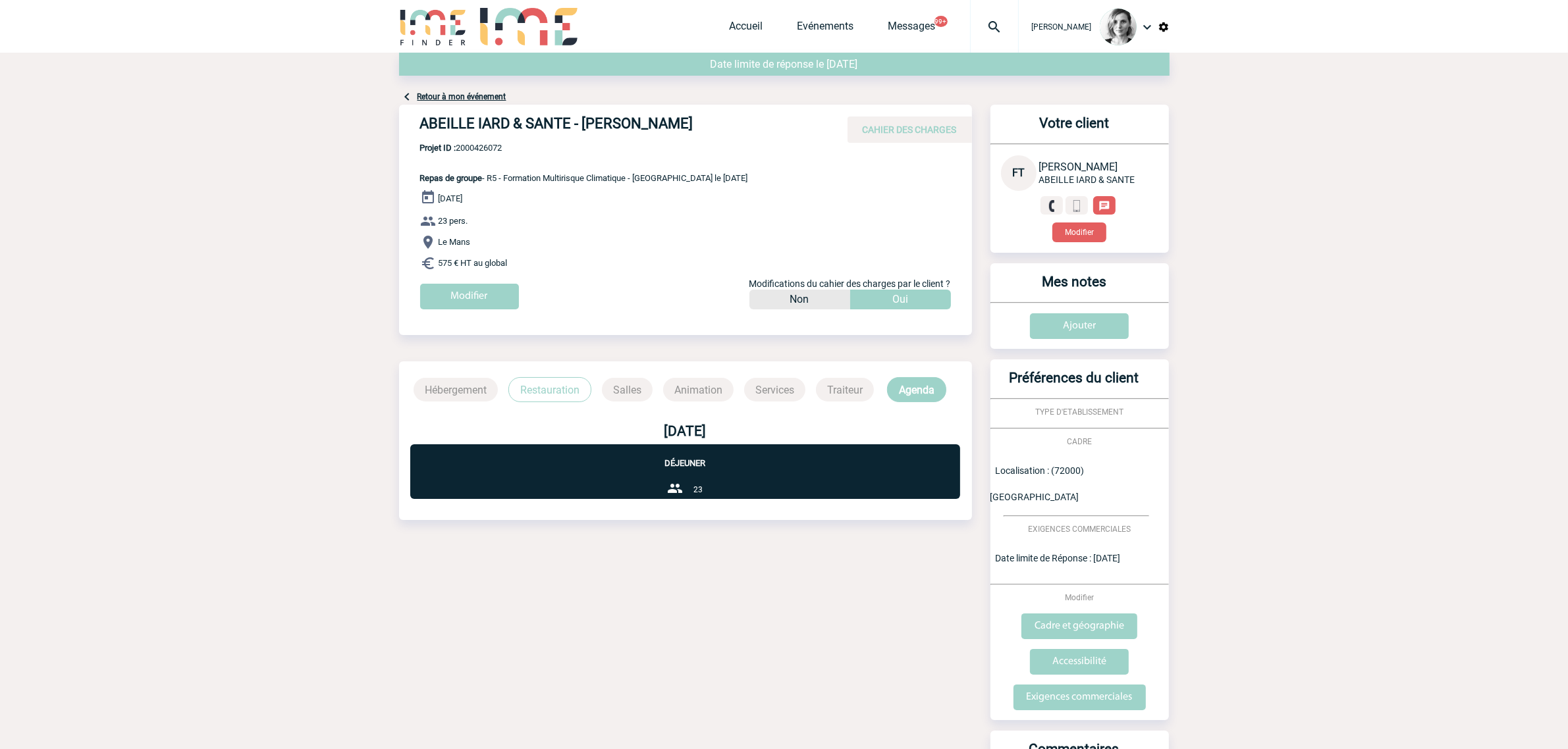
click at [502, 144] on span "Projet ID : 2000426072" at bounding box center [584, 148] width 328 height 10
click at [475, 146] on span "Projet ID : 2000426072" at bounding box center [584, 148] width 328 height 10
click at [492, 155] on p "Projet ID : 2000426072 Repas de groupe - R5 - Formation Multirisque Climatique …" at bounding box center [573, 163] width 349 height 41
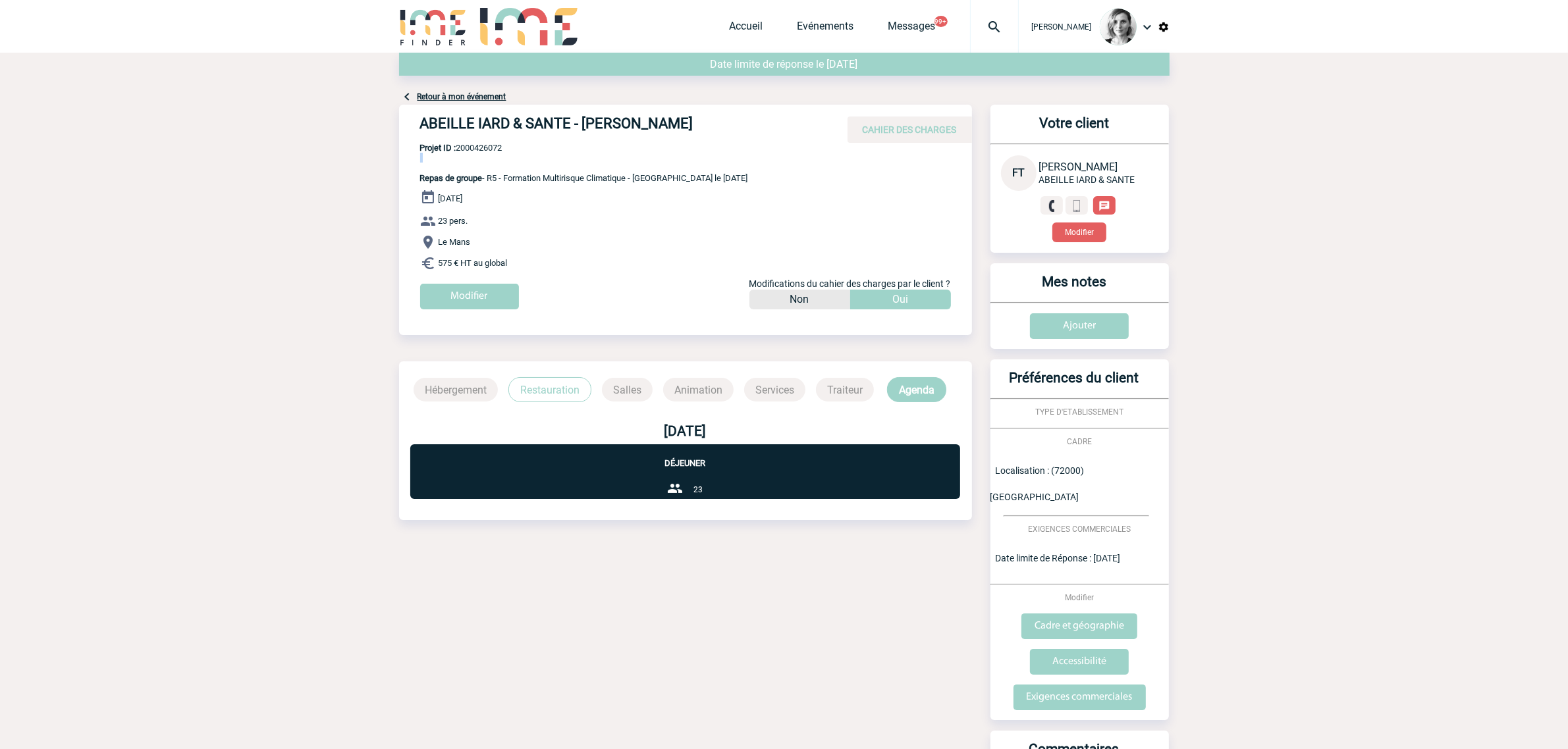
click at [492, 155] on p "Projet ID : 2000426072 Repas de groupe - R5 - Formation Multirisque Climatique …" at bounding box center [573, 163] width 349 height 41
click at [492, 152] on span "Projet ID : 2000426072" at bounding box center [584, 148] width 328 height 10
drag, startPoint x: 488, startPoint y: 158, endPoint x: 489, endPoint y: 149, distance: 9.1
click at [487, 157] on p "Projet ID : 2000426072 Repas de groupe - R5 - Formation Multirisque Climatique …" at bounding box center [573, 163] width 349 height 41
click at [491, 144] on span "Projet ID : 2000426072" at bounding box center [584, 148] width 328 height 10
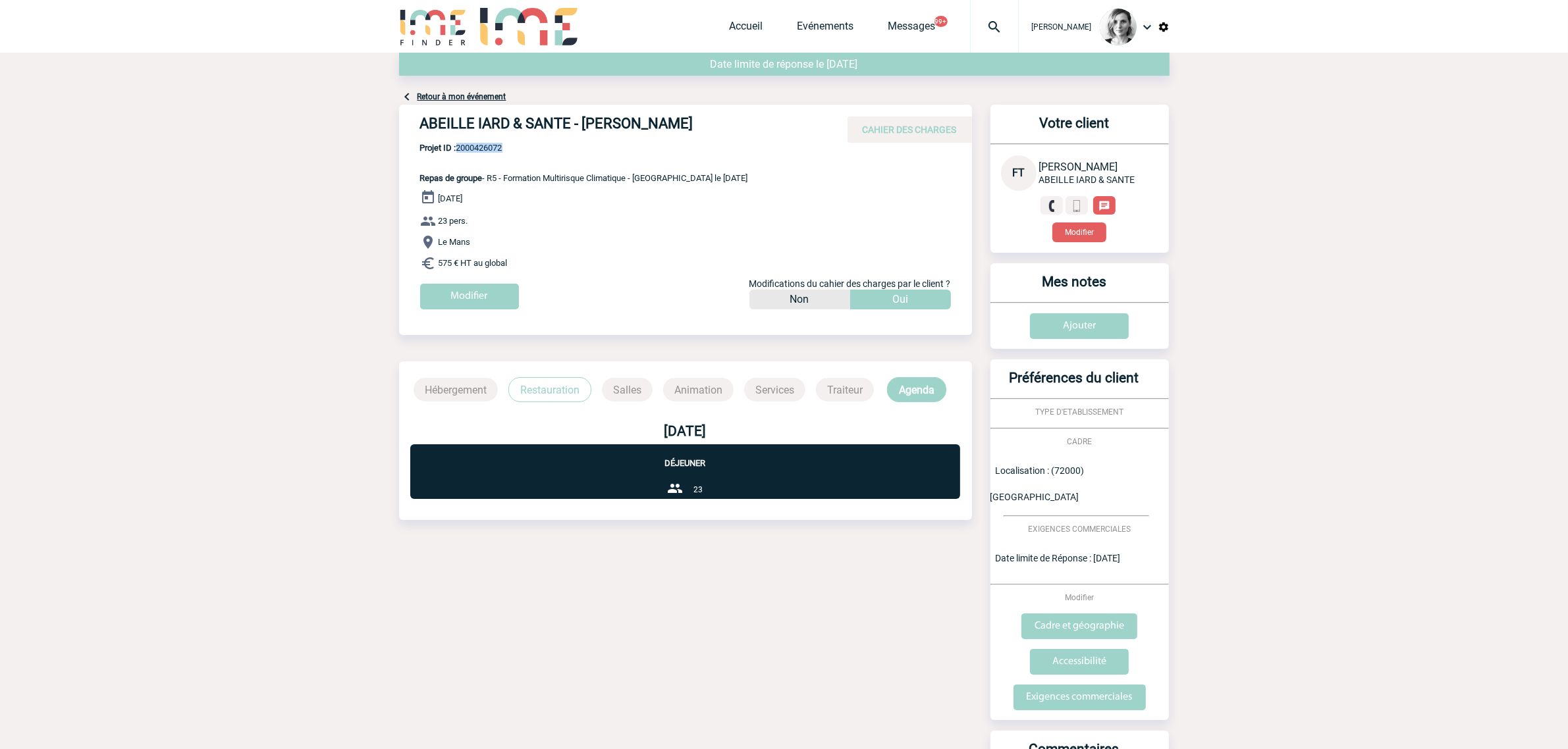
click at [491, 144] on span "Projet ID : 2000426072" at bounding box center [584, 148] width 328 height 10
copy span "2000426072"
drag, startPoint x: 422, startPoint y: 120, endPoint x: 762, endPoint y: 103, distance: 340.4
click at [776, 102] on div "Date limite de réponse le 17-10-2025 Retour à mon événement ABEILLE IARD & SANT…" at bounding box center [784, 504] width 770 height 904
click at [636, 126] on h4 "ABEILLE IARD & SANTE - [PERSON_NAME]" at bounding box center [618, 126] width 395 height 23
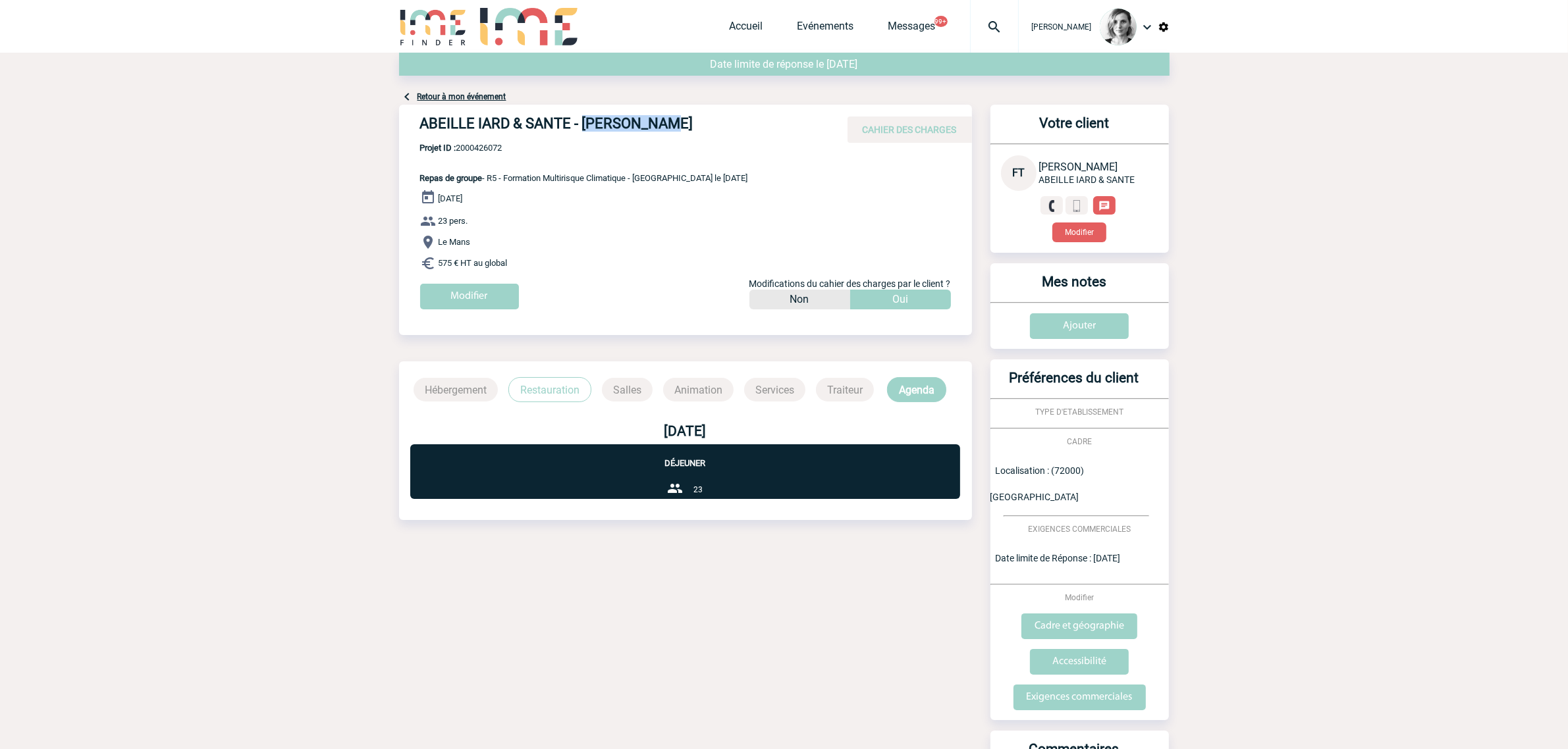
click at [634, 126] on h4 "ABEILLE IARD & SANTE - [PERSON_NAME]" at bounding box center [618, 126] width 395 height 23
copy div "ABEILLE IARD & SANTE - [PERSON_NAME]"
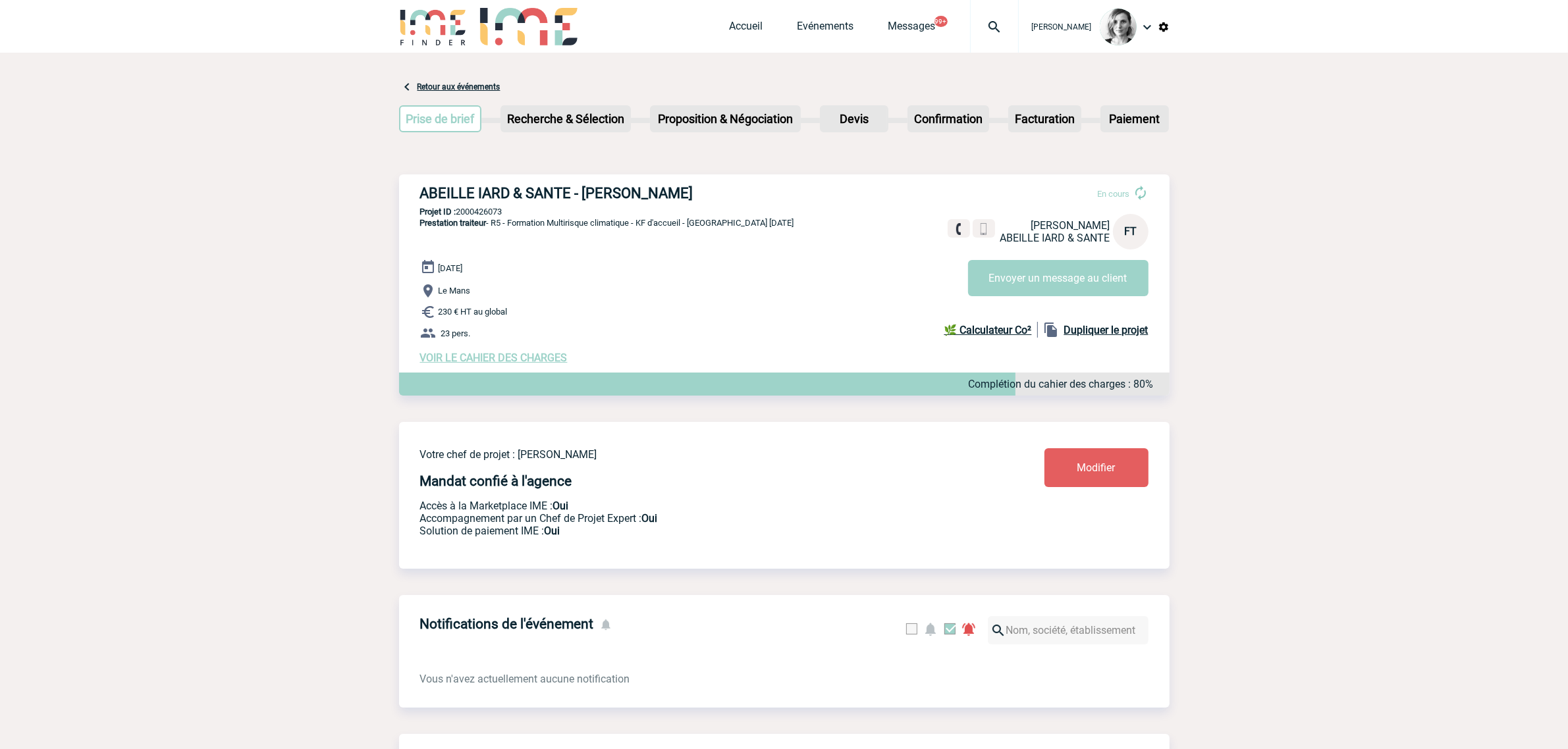
click at [486, 214] on p "Projet ID : 2000426073" at bounding box center [784, 212] width 770 height 10
copy p "2000426073"
click at [1018, 35] on img at bounding box center [994, 27] width 47 height 16
type input "2000426072"
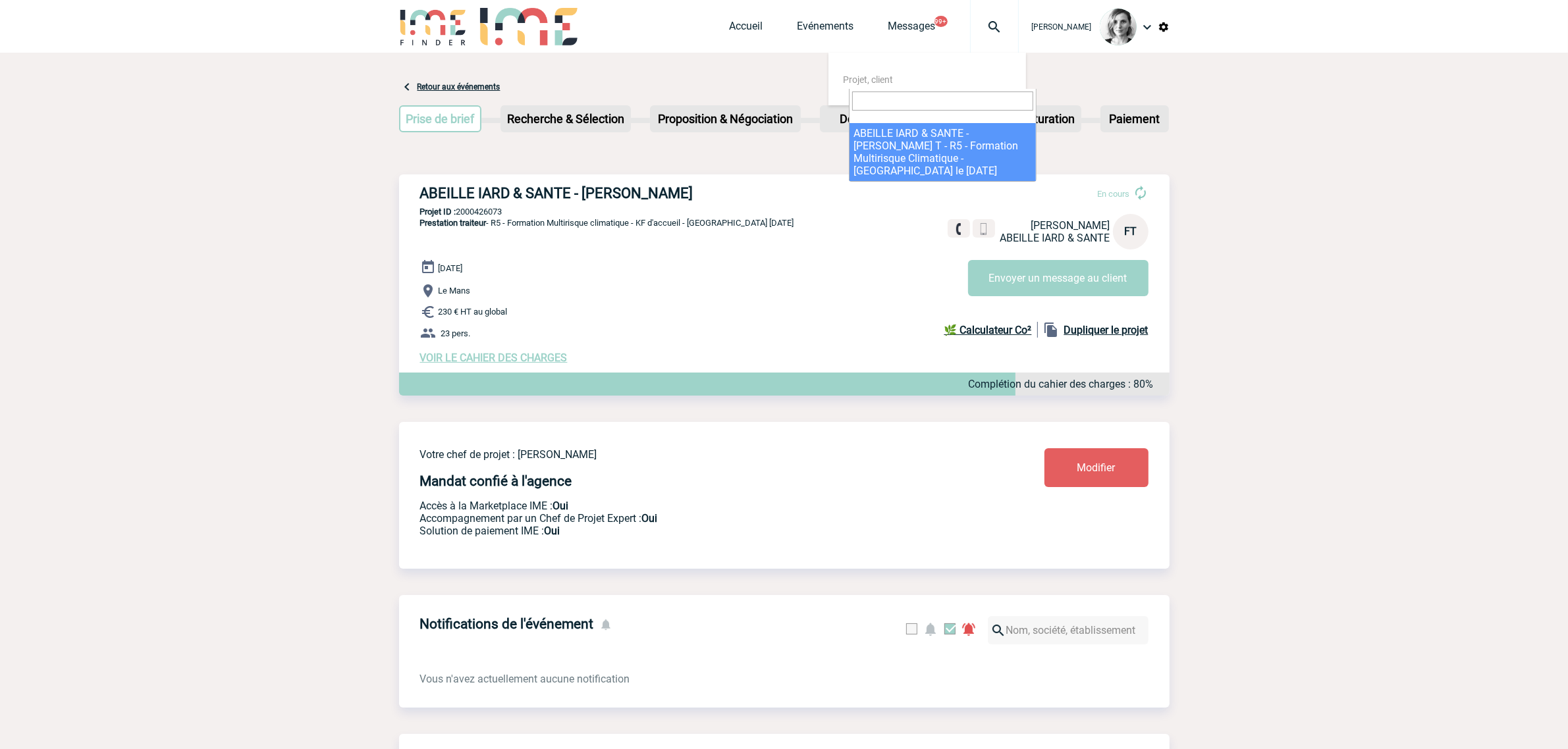
select select "25573"
